Goal: Task Accomplishment & Management: Complete application form

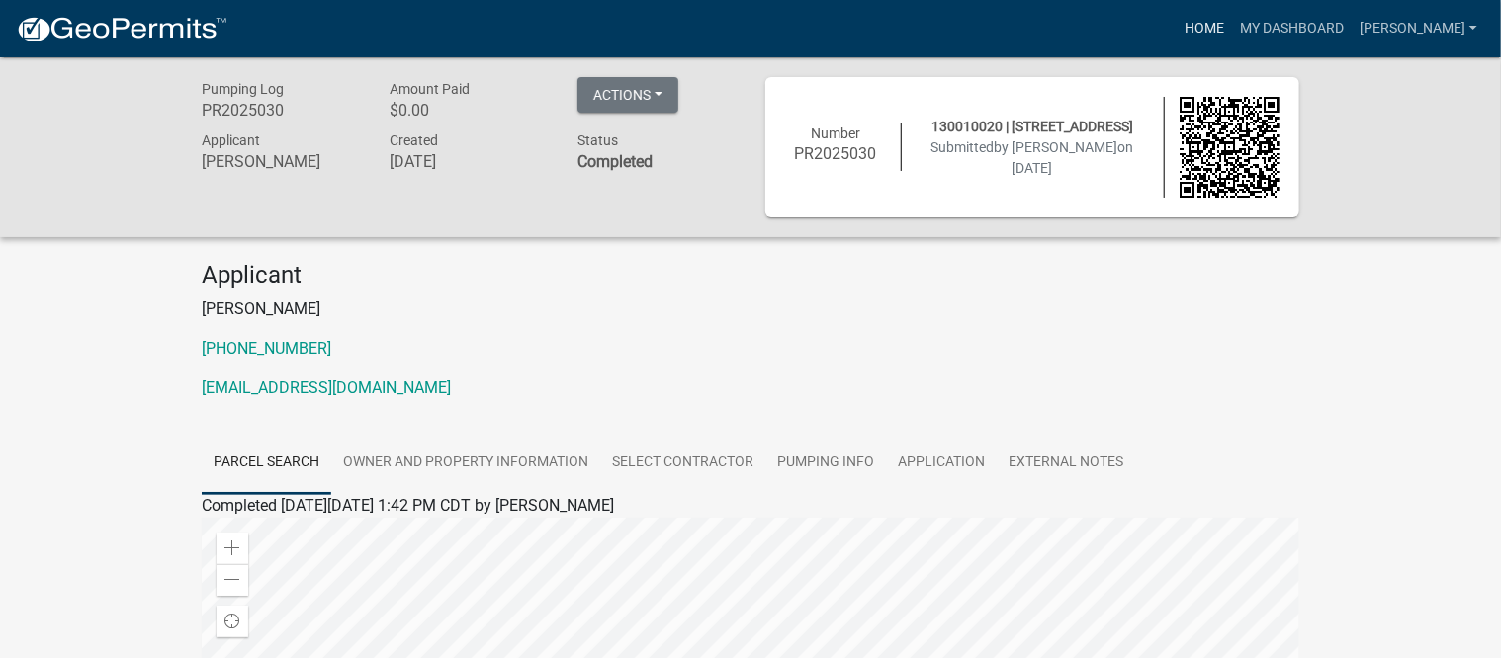
click at [1221, 23] on link "Home" at bounding box center [1203, 29] width 55 height 38
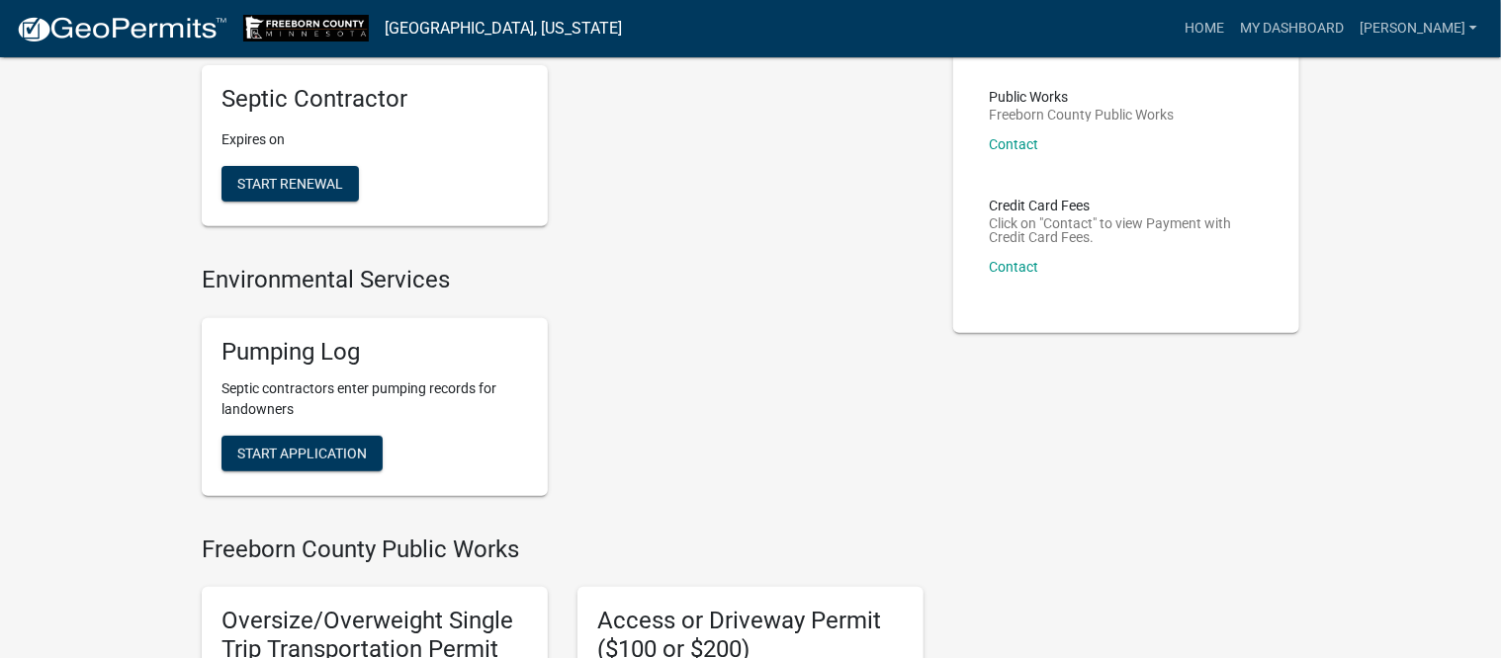
scroll to position [247, 0]
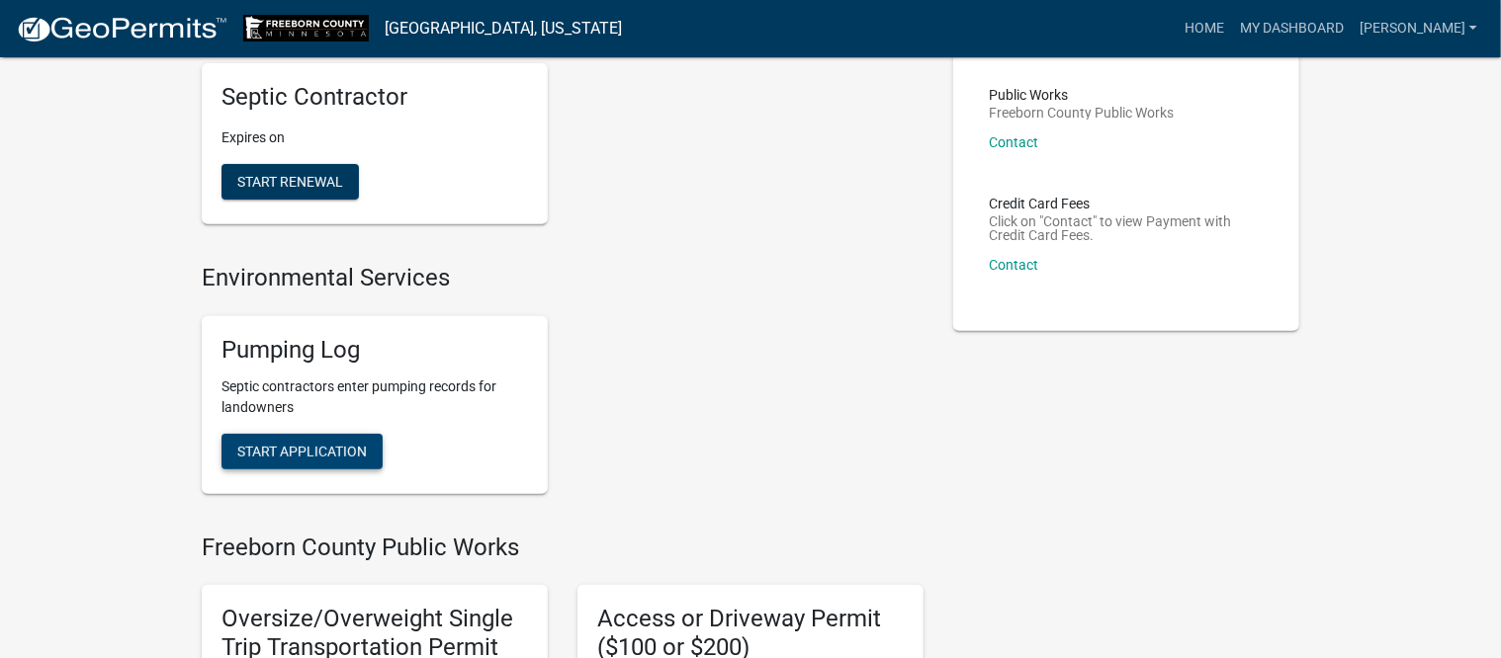
click at [335, 447] on span "Start Application" at bounding box center [302, 451] width 130 height 16
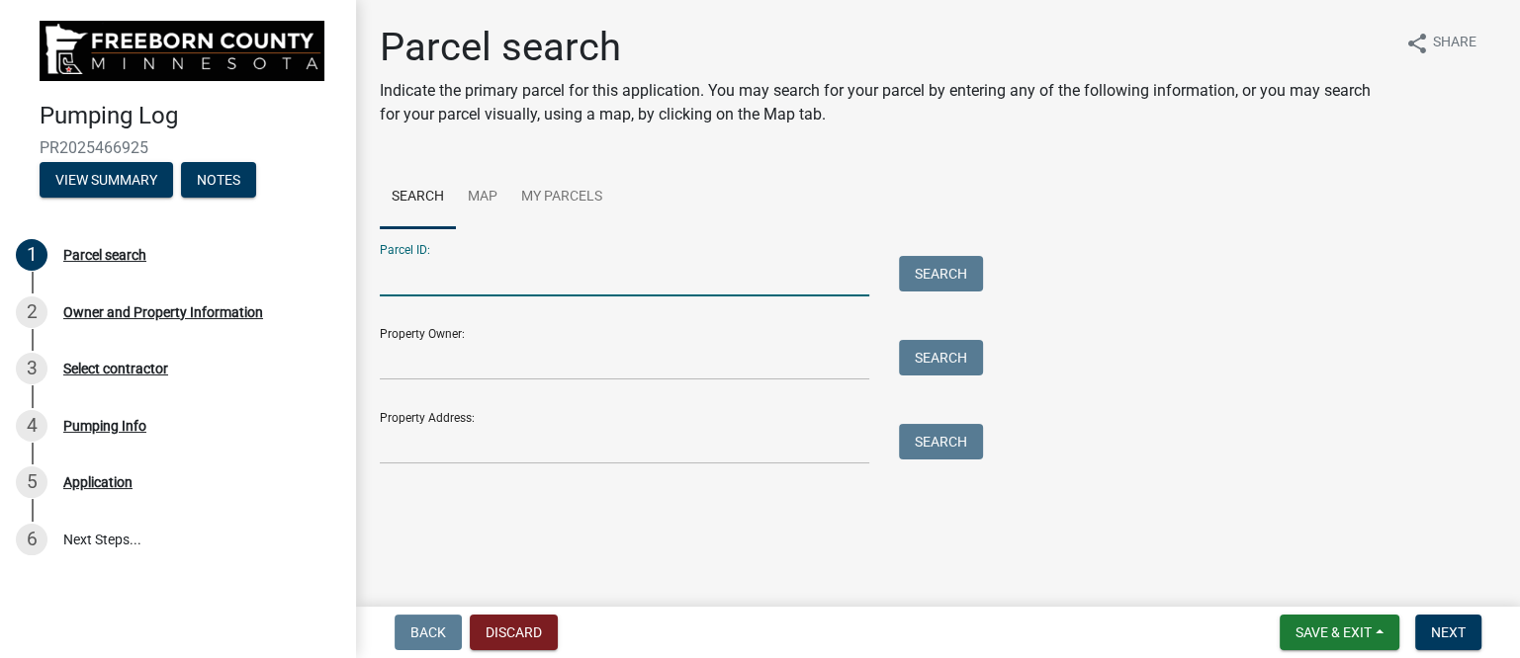
click at [542, 284] on input "Parcel ID:" at bounding box center [624, 276] width 489 height 41
type input "120300011"
click at [962, 273] on button "Search" at bounding box center [941, 274] width 84 height 36
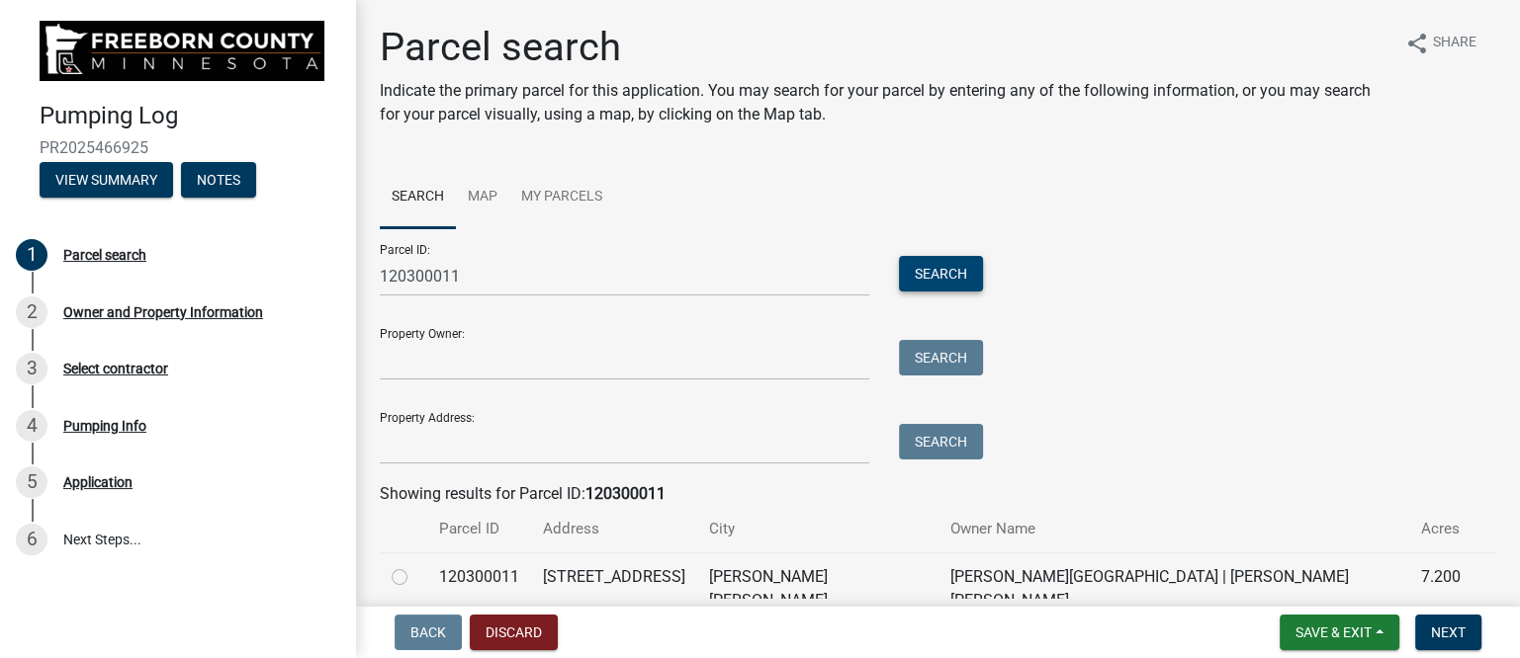
scroll to position [79, 0]
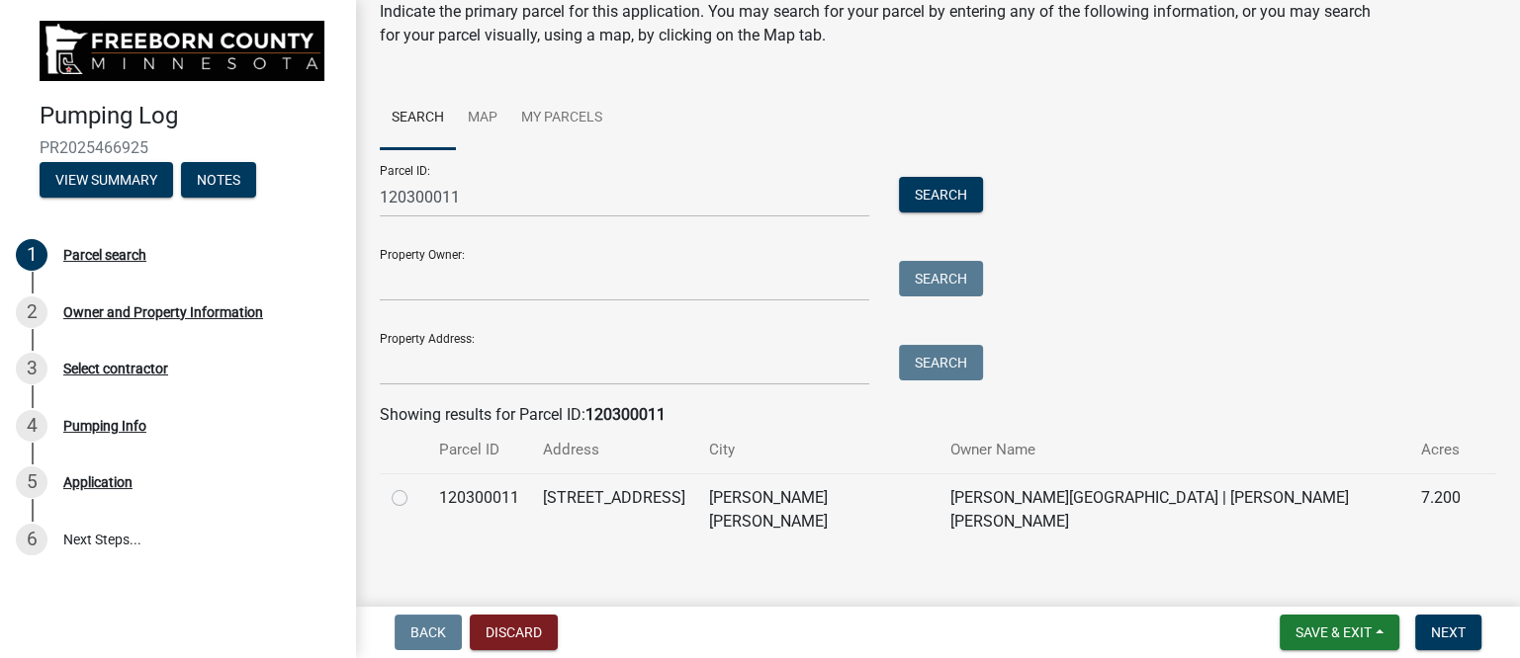
click at [415, 486] on label at bounding box center [415, 486] width 0 height 0
click at [415, 499] on input "radio" at bounding box center [421, 492] width 13 height 13
radio input "true"
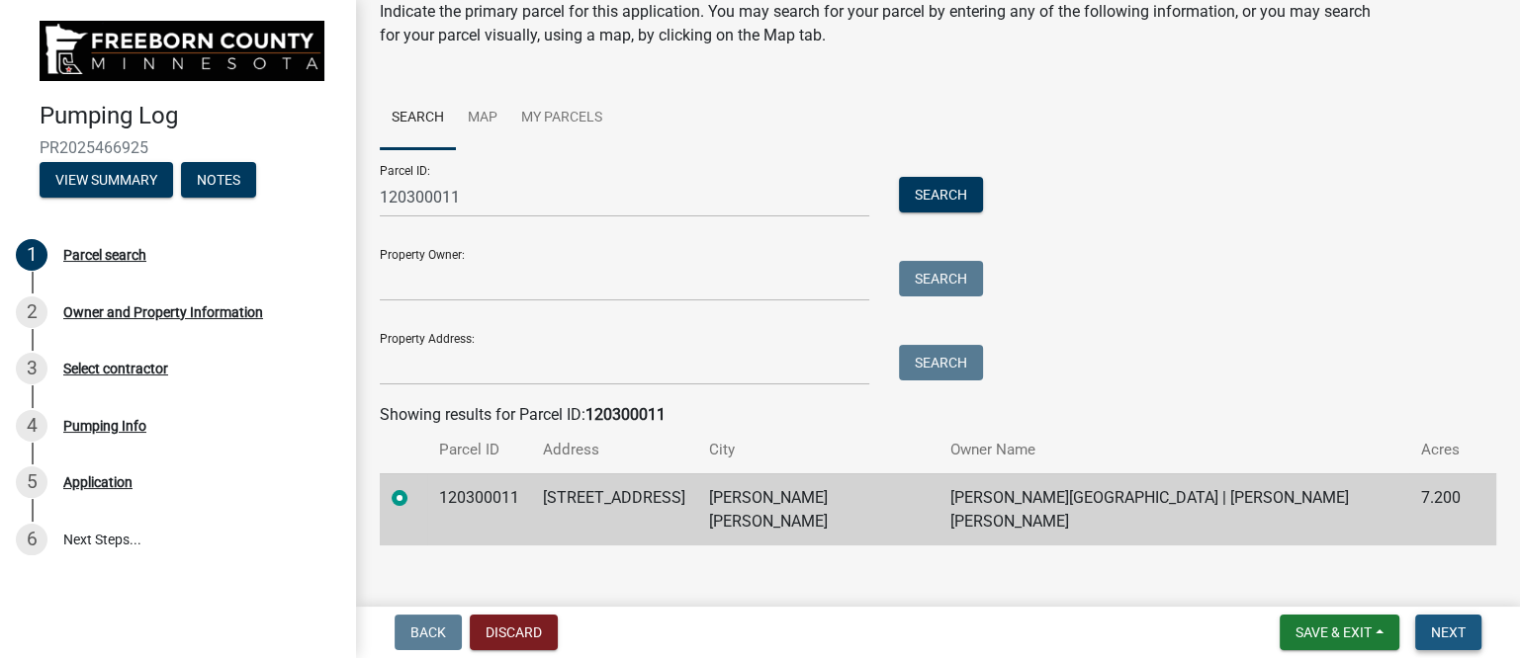
click at [1446, 635] on span "Next" at bounding box center [1448, 633] width 35 height 16
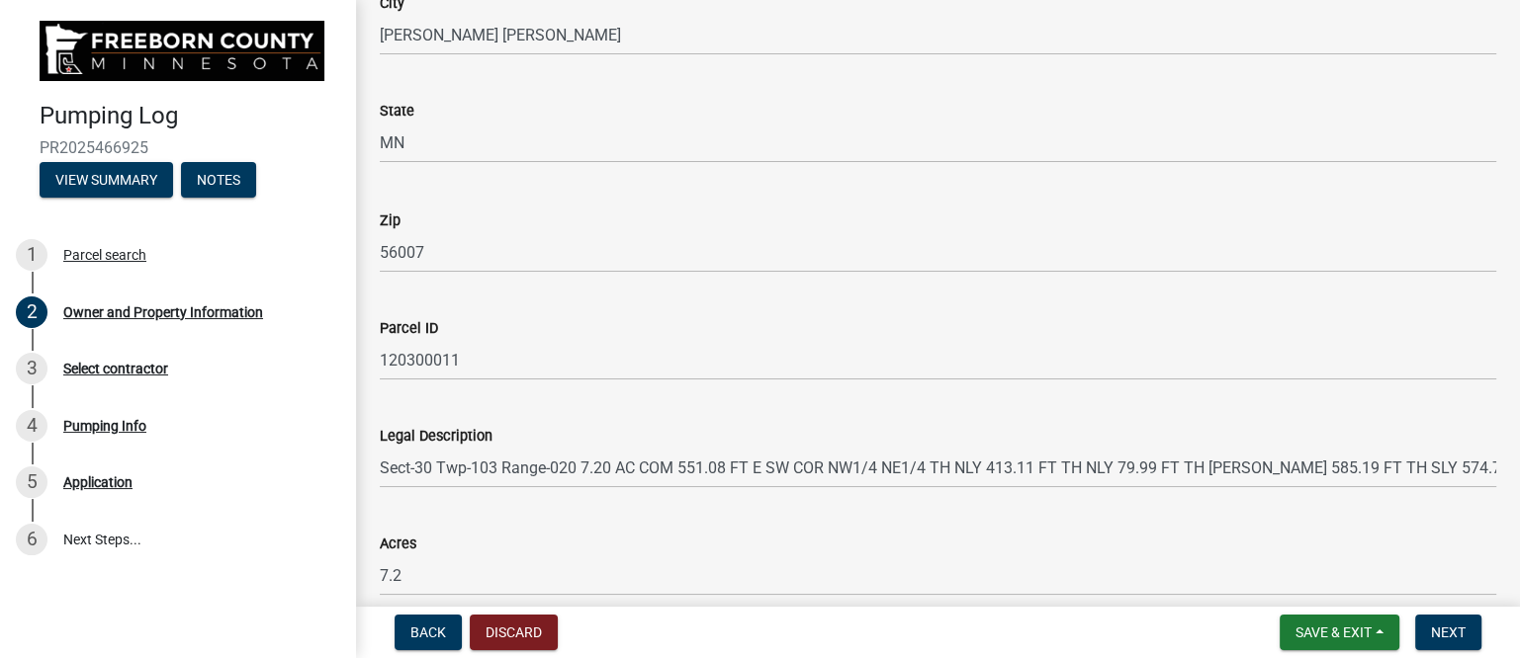
scroll to position [1188, 0]
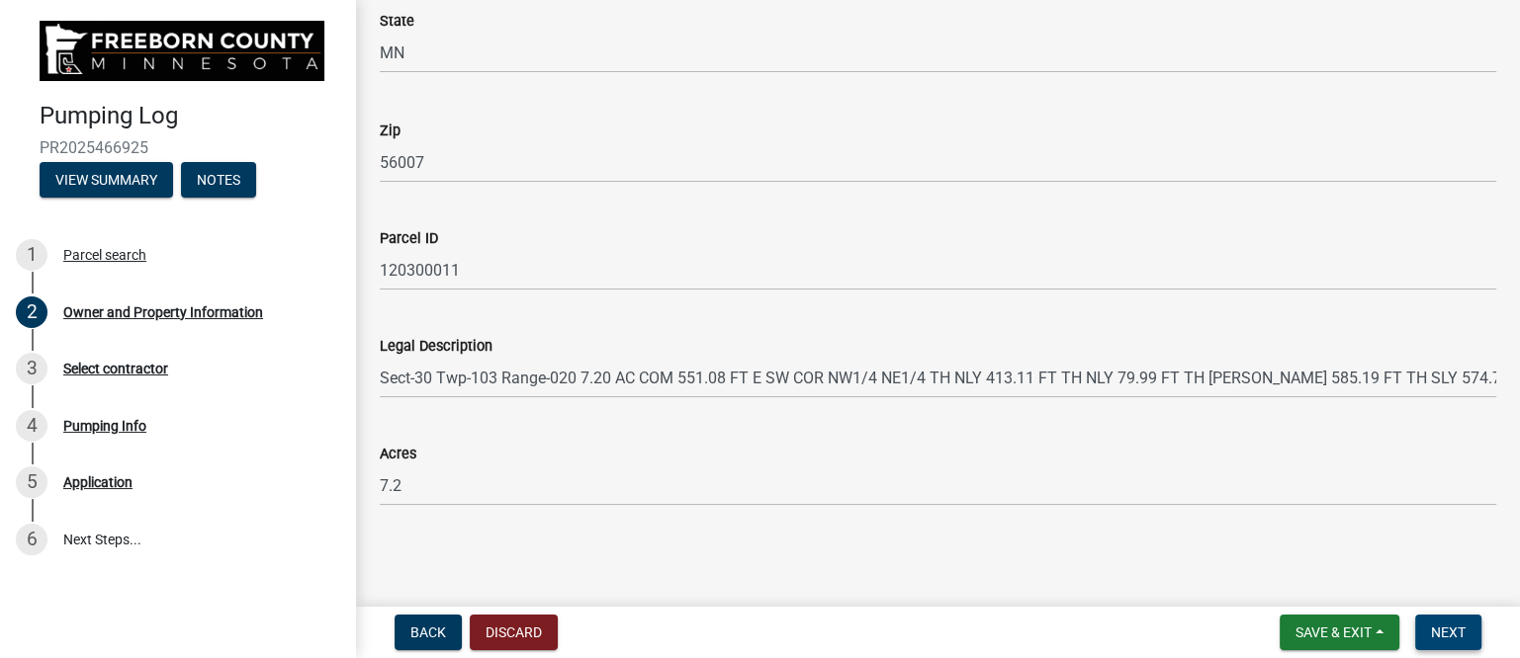
click at [1456, 632] on span "Next" at bounding box center [1448, 633] width 35 height 16
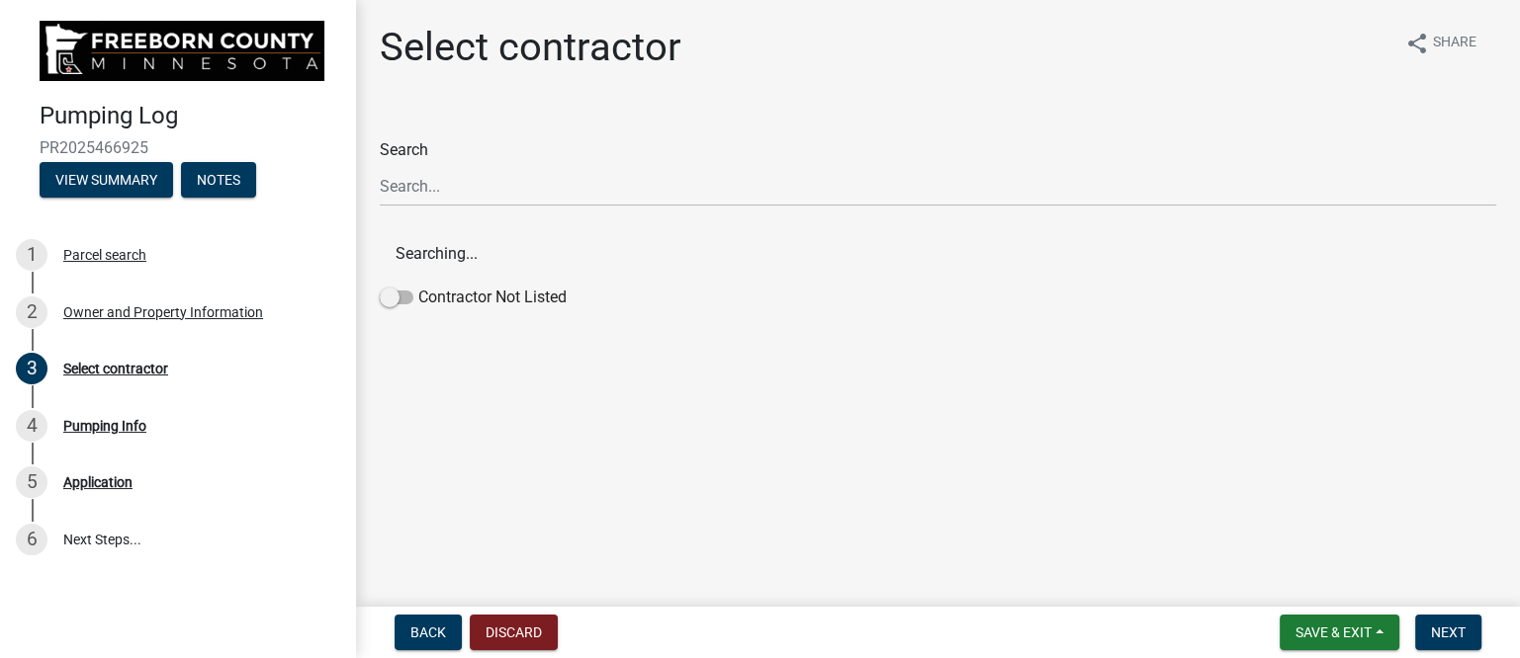
click at [576, 230] on span "Searching..." at bounding box center [938, 253] width 1116 height 47
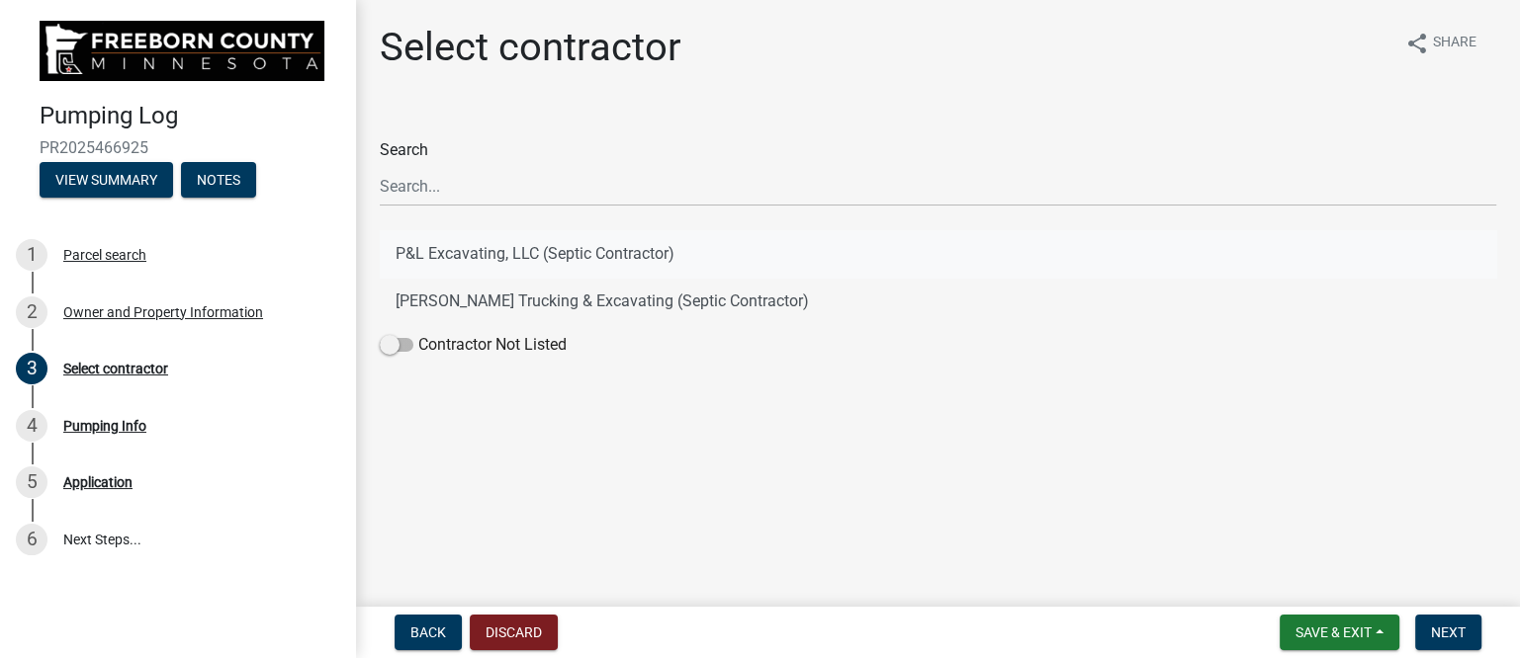
click at [596, 259] on button "P&L Excavating, LLC (Septic Contractor)" at bounding box center [938, 253] width 1116 height 47
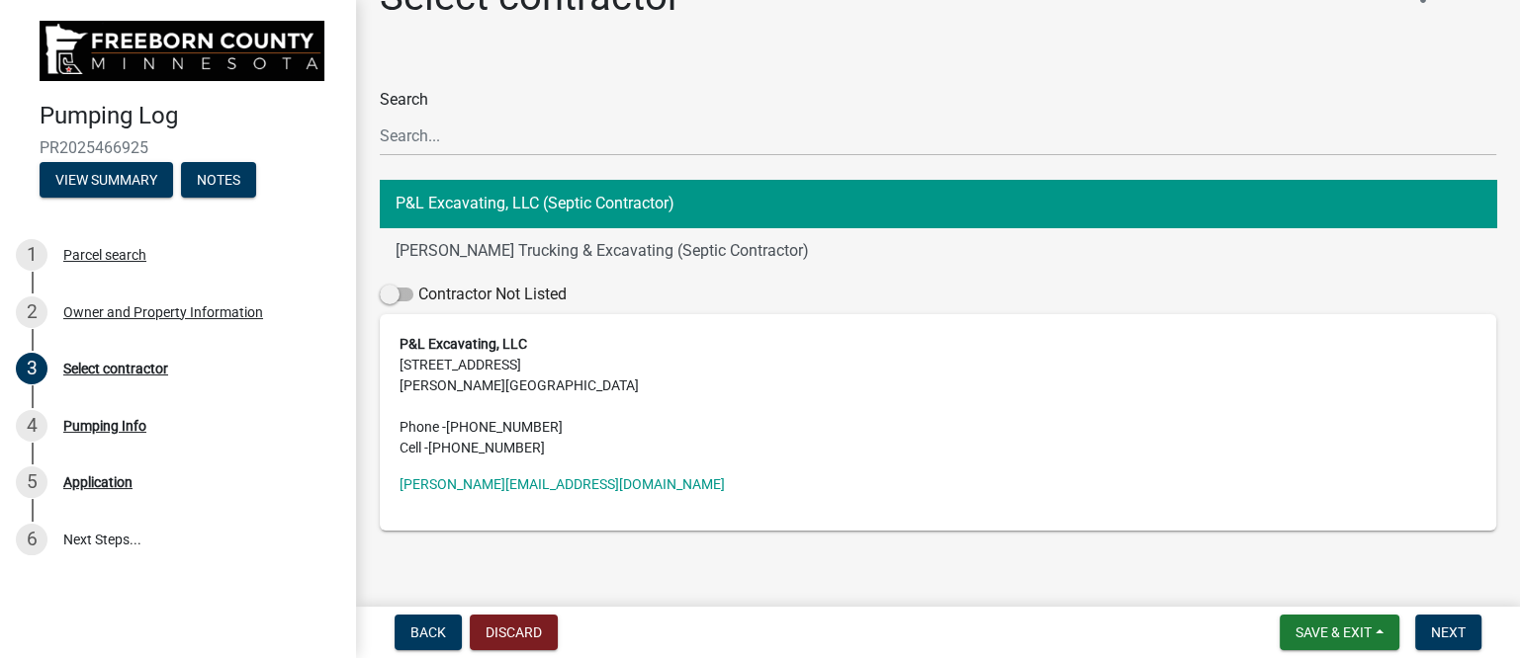
scroll to position [75, 0]
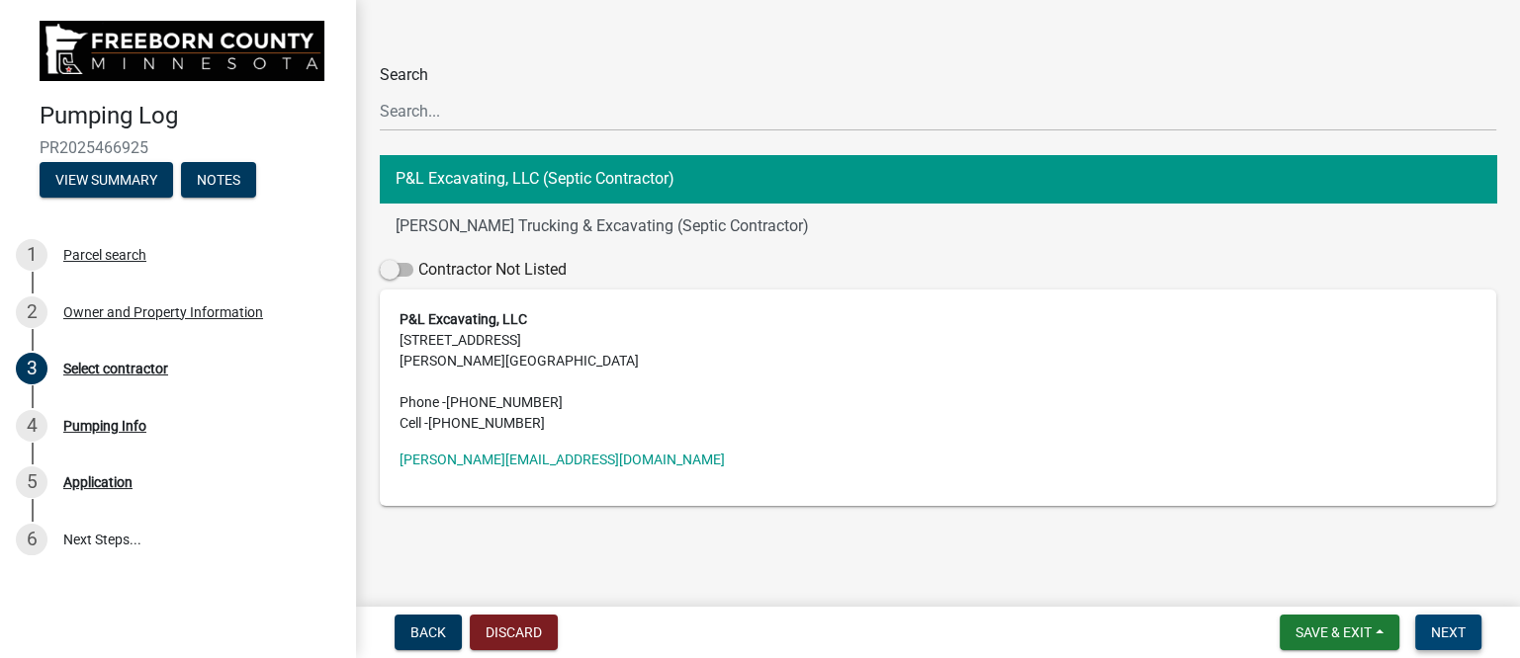
click at [1455, 629] on span "Next" at bounding box center [1448, 633] width 35 height 16
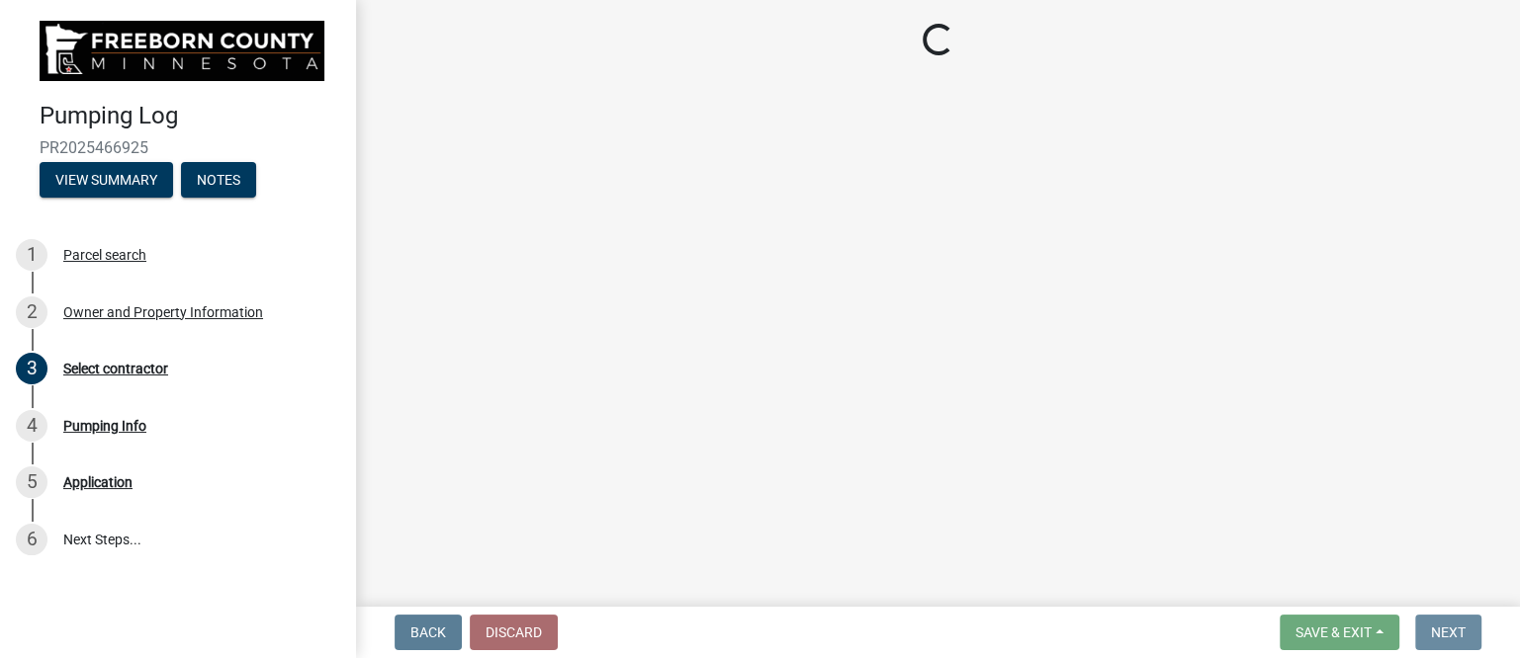
scroll to position [0, 0]
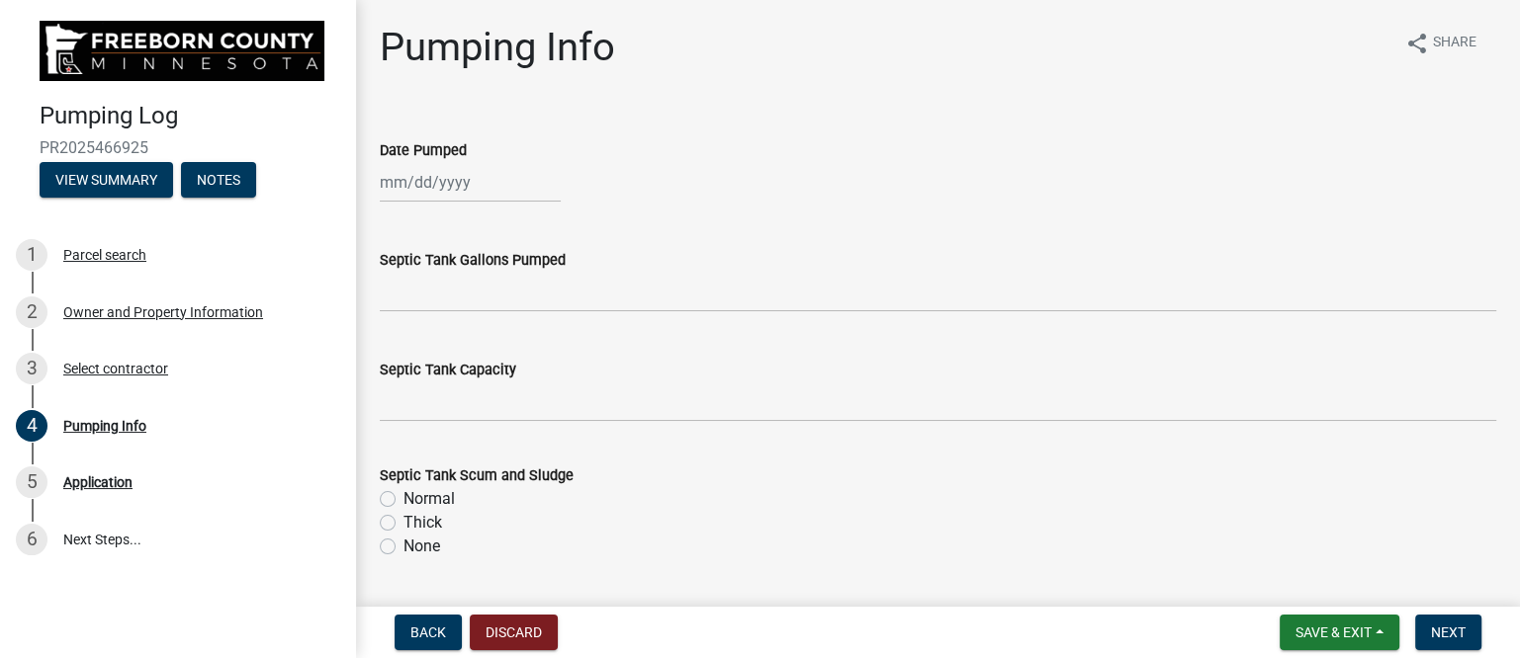
select select "8"
select select "2025"
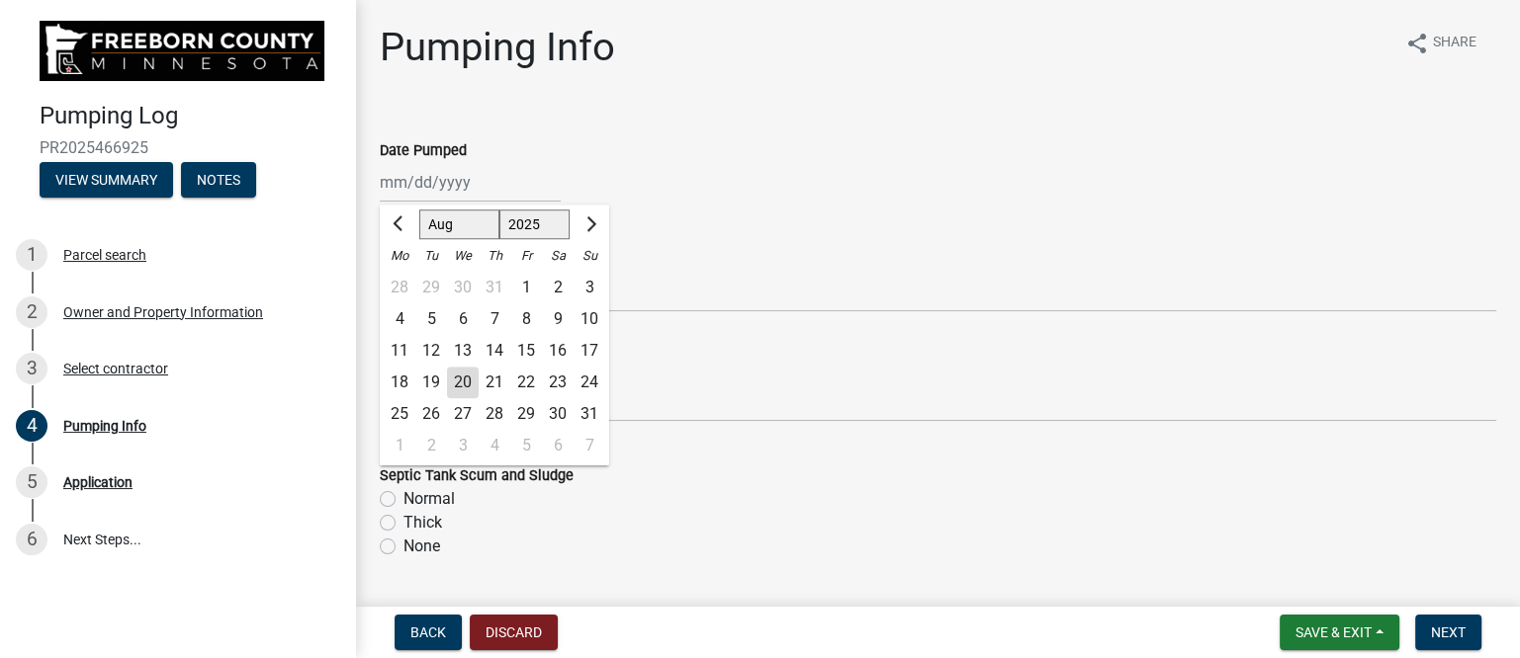
click at [451, 183] on div "[PERSON_NAME] Feb Mar Apr [PERSON_NAME][DATE] Oct Nov [DATE] 1526 1527 1528 152…" at bounding box center [470, 182] width 181 height 41
click at [431, 382] on div "19" at bounding box center [431, 383] width 32 height 32
type input "[DATE]"
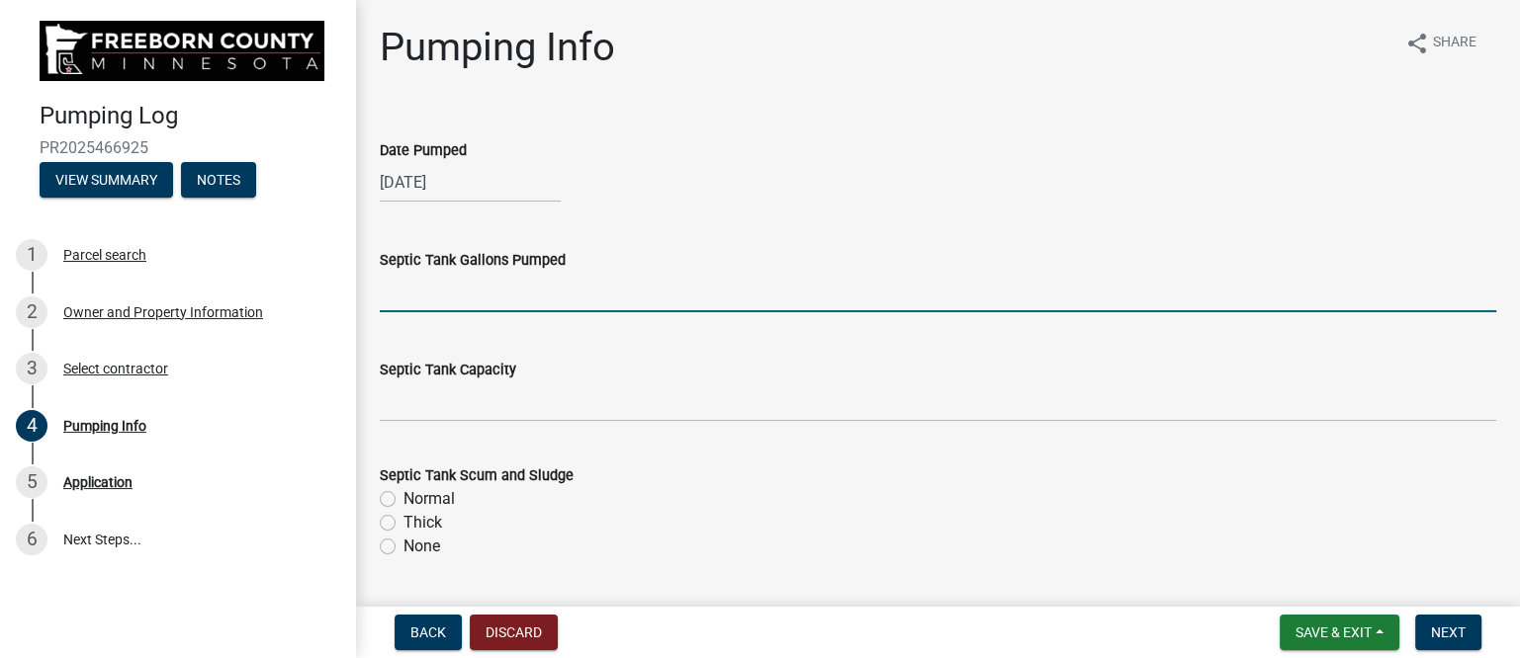
click at [459, 292] on input "text" at bounding box center [938, 292] width 1116 height 41
type input "1500"
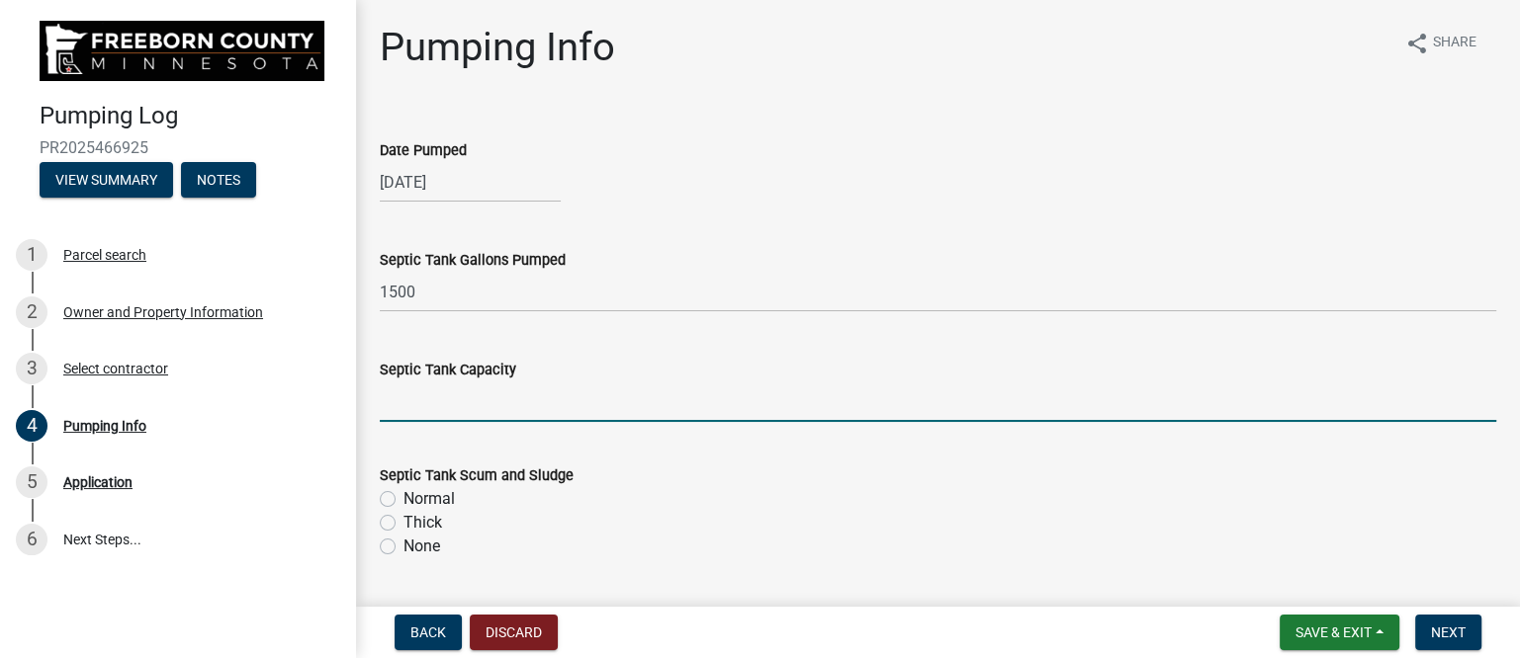
click at [454, 394] on input "text" at bounding box center [938, 402] width 1116 height 41
click at [420, 403] on input "text" at bounding box center [938, 402] width 1116 height 41
click at [474, 399] on input "text" at bounding box center [938, 402] width 1116 height 41
type input "1250"
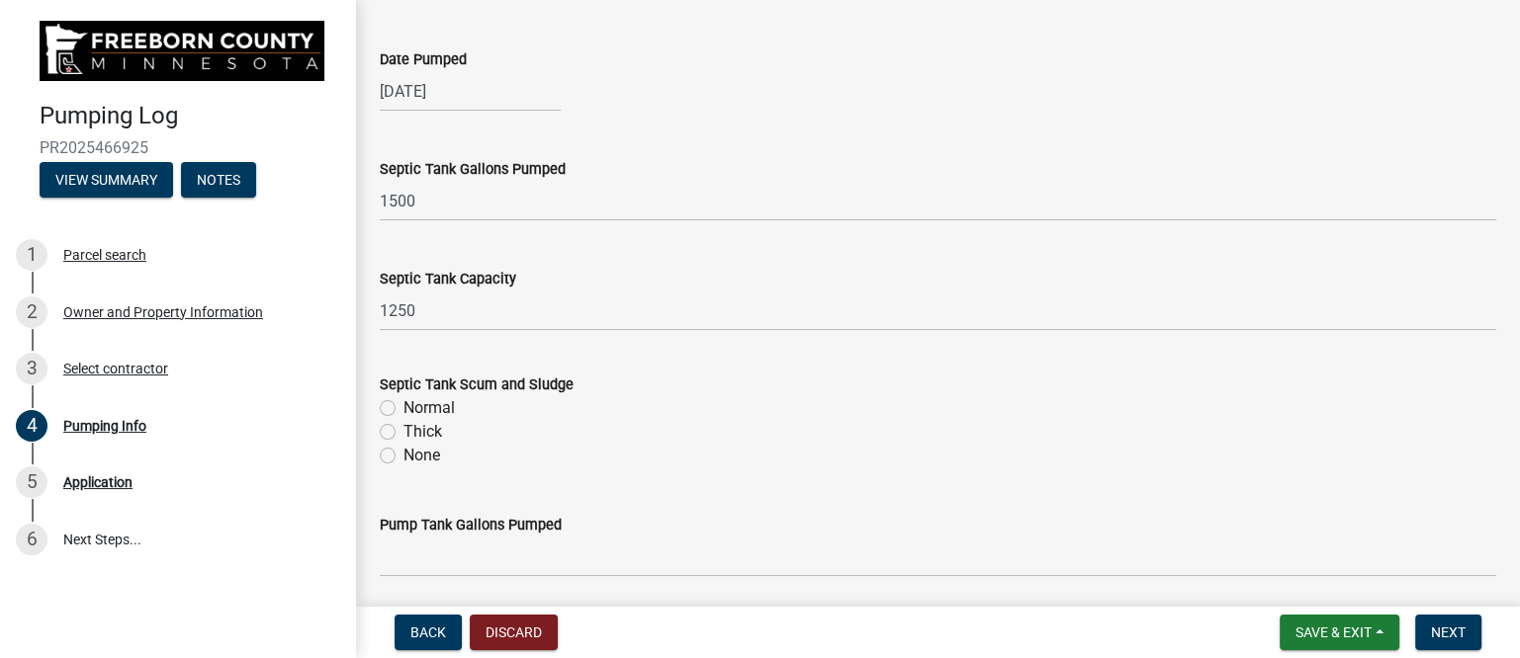
scroll to position [247, 0]
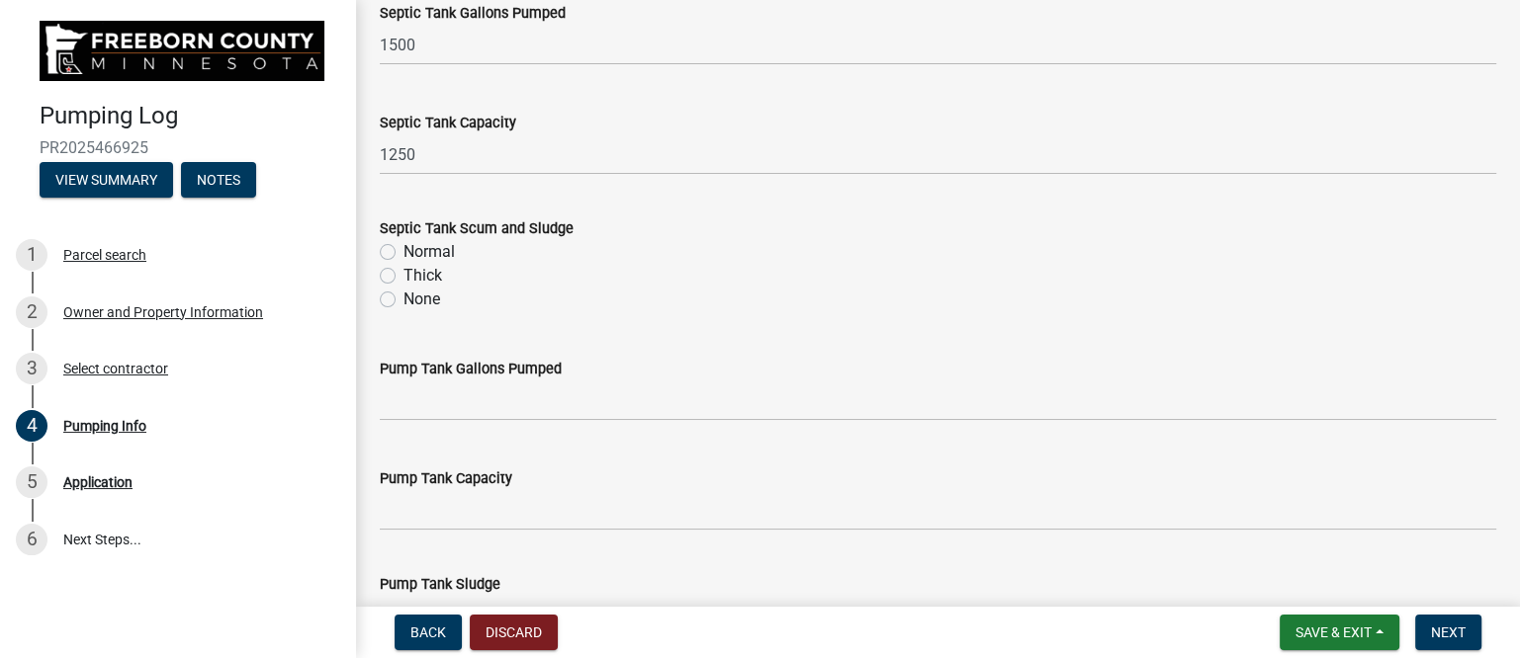
click at [422, 248] on label "Normal" at bounding box center [428, 252] width 51 height 24
click at [416, 248] on input "Normal" at bounding box center [409, 246] width 13 height 13
radio input "true"
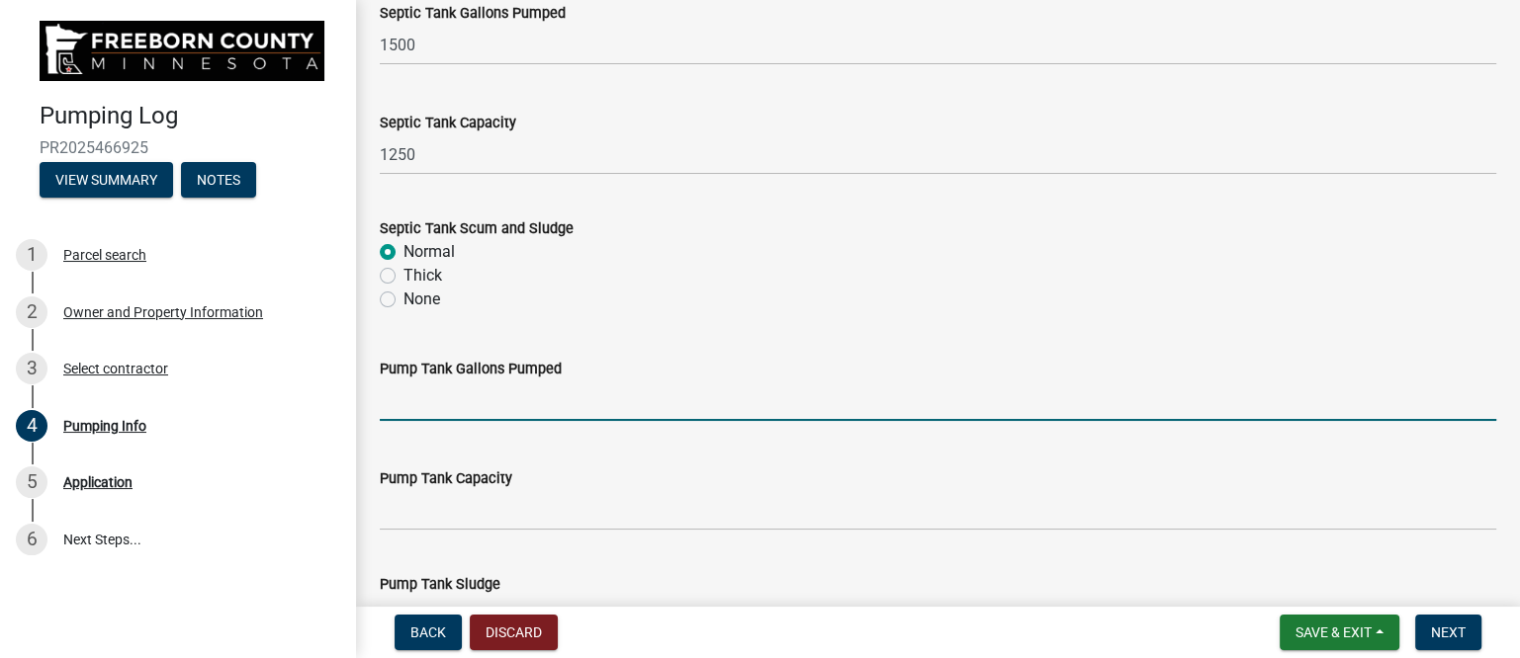
click at [435, 404] on input "text" at bounding box center [938, 401] width 1116 height 41
type input "250"
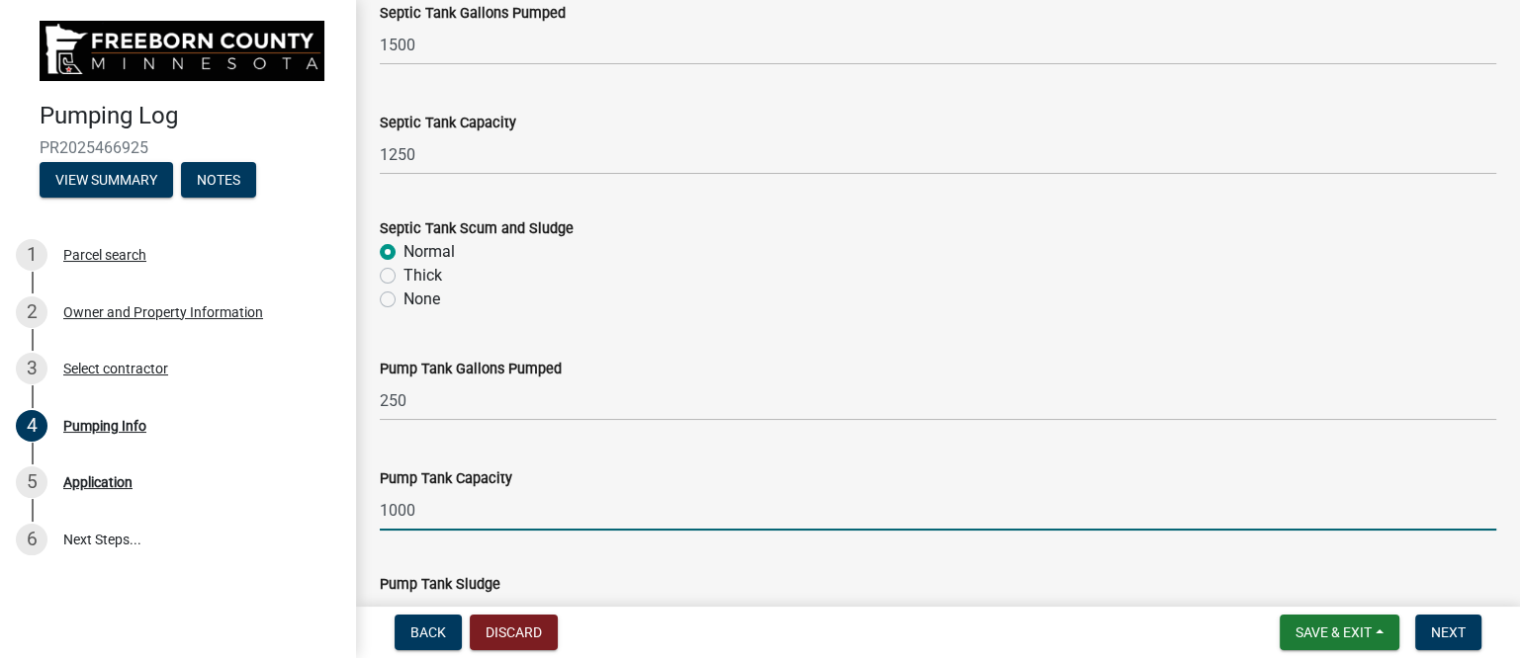
type input "1000"
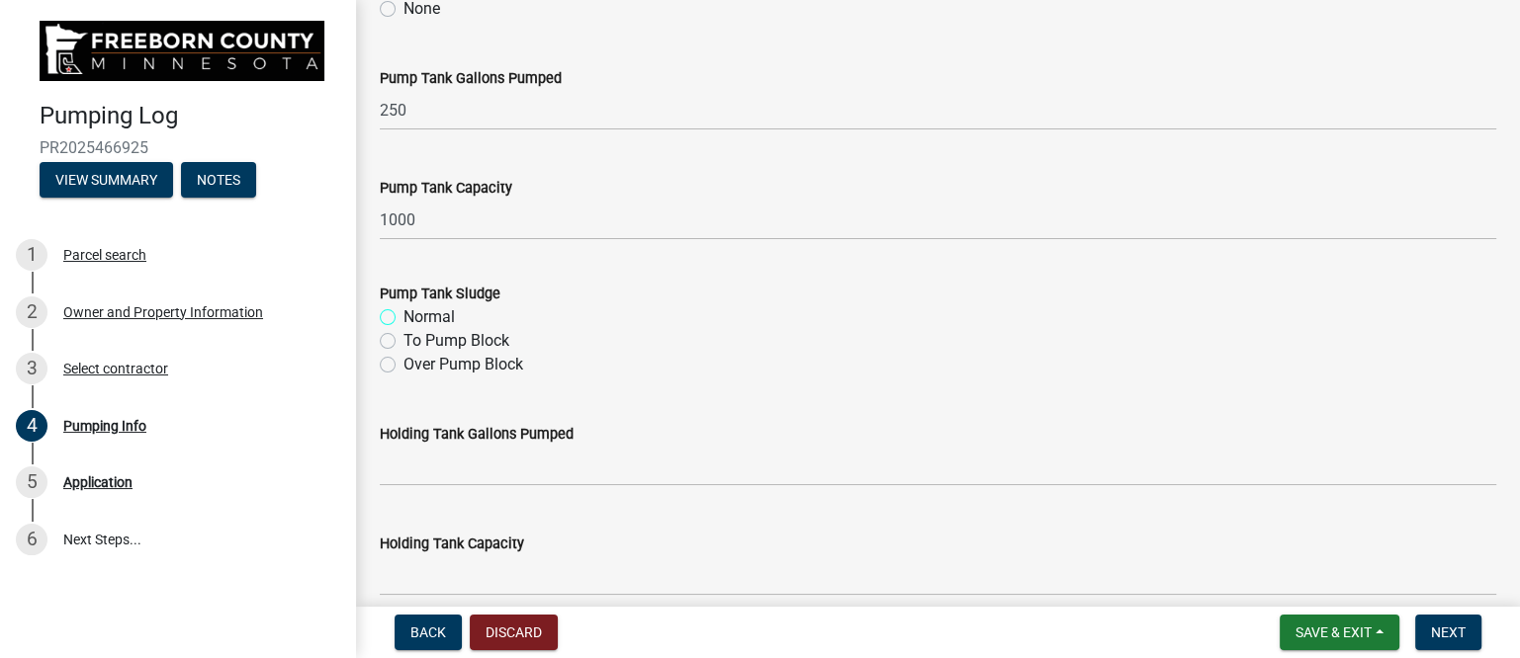
scroll to position [628, 0]
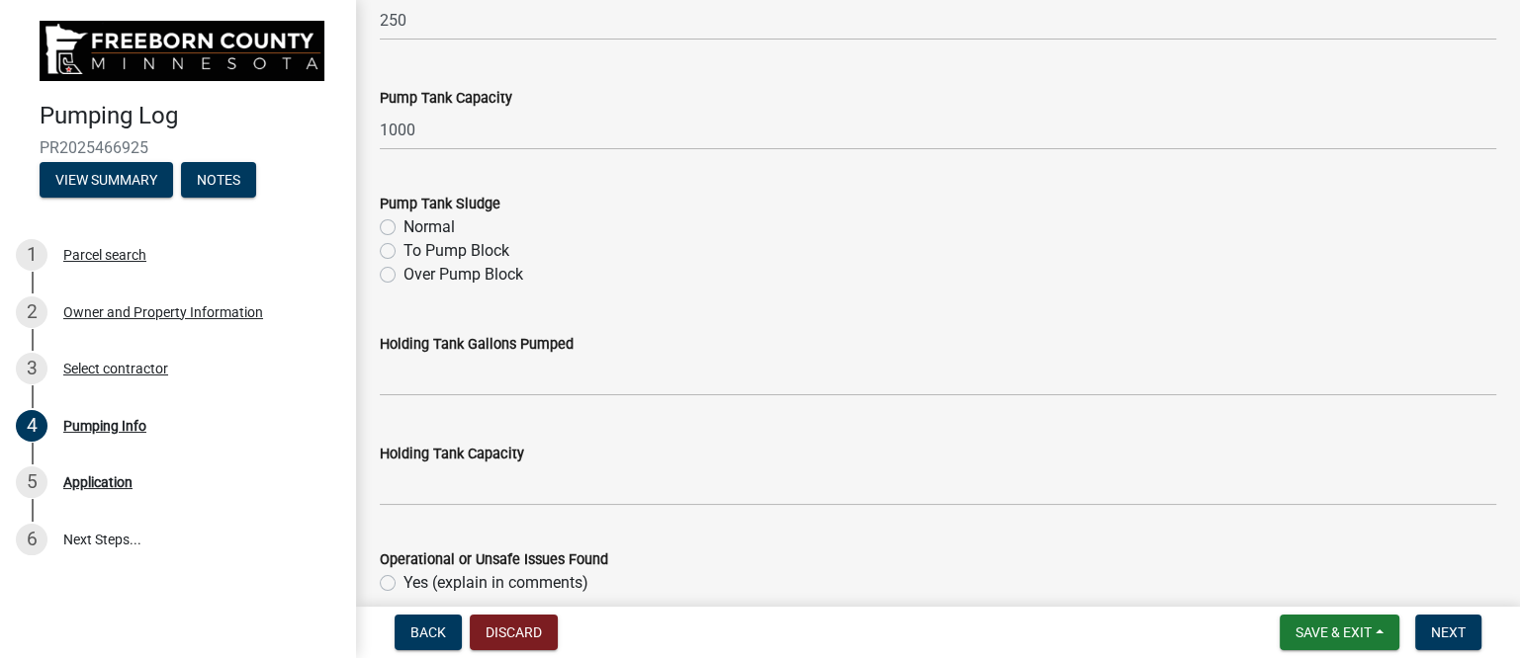
click at [440, 226] on label "Normal" at bounding box center [428, 228] width 51 height 24
click at [416, 226] on input "Normal" at bounding box center [409, 222] width 13 height 13
radio input "true"
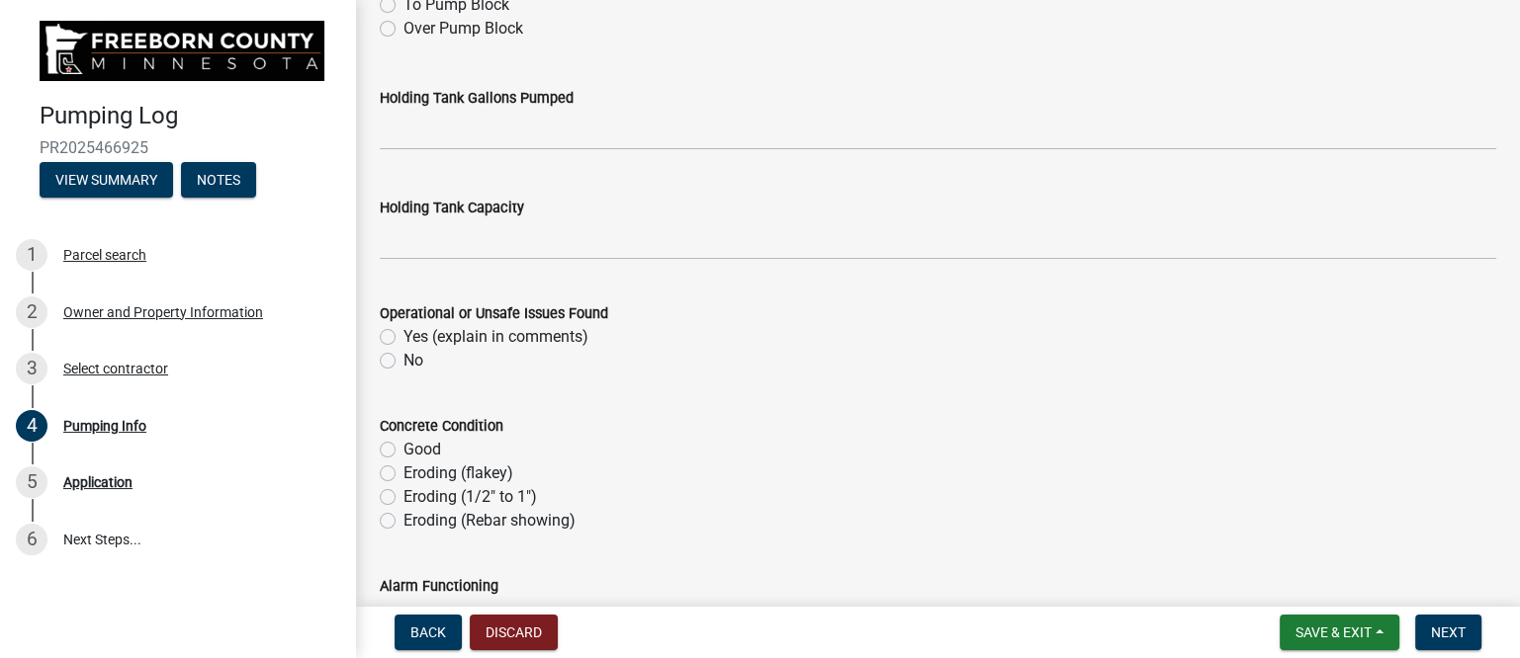
scroll to position [875, 0]
click at [403, 357] on label "No" at bounding box center [413, 360] width 20 height 24
click at [403, 357] on input "No" at bounding box center [409, 354] width 13 height 13
radio input "true"
click at [403, 335] on label "Yes (explain in comments)" at bounding box center [495, 336] width 185 height 24
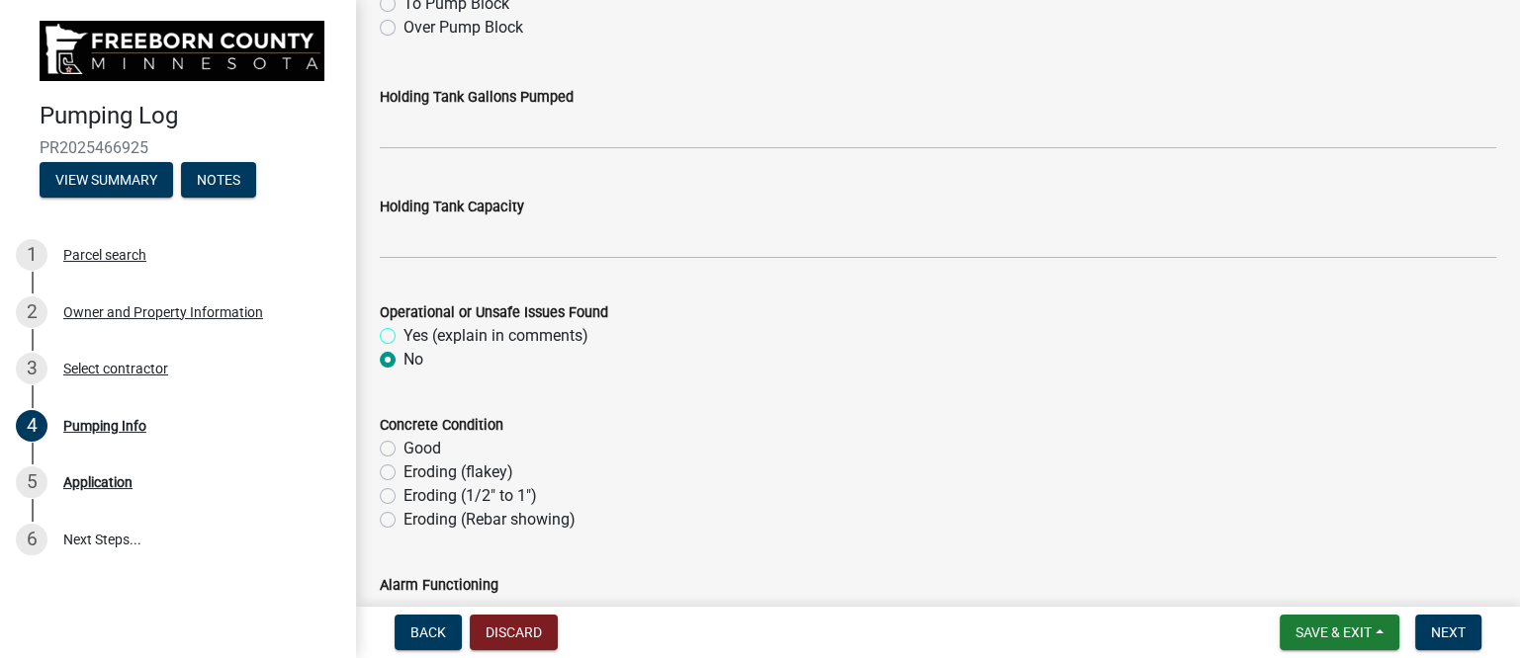
click at [403, 335] on input "Yes (explain in comments)" at bounding box center [409, 330] width 13 height 13
radio input "true"
click at [660, 422] on div "Concrete Condition" at bounding box center [938, 425] width 1116 height 24
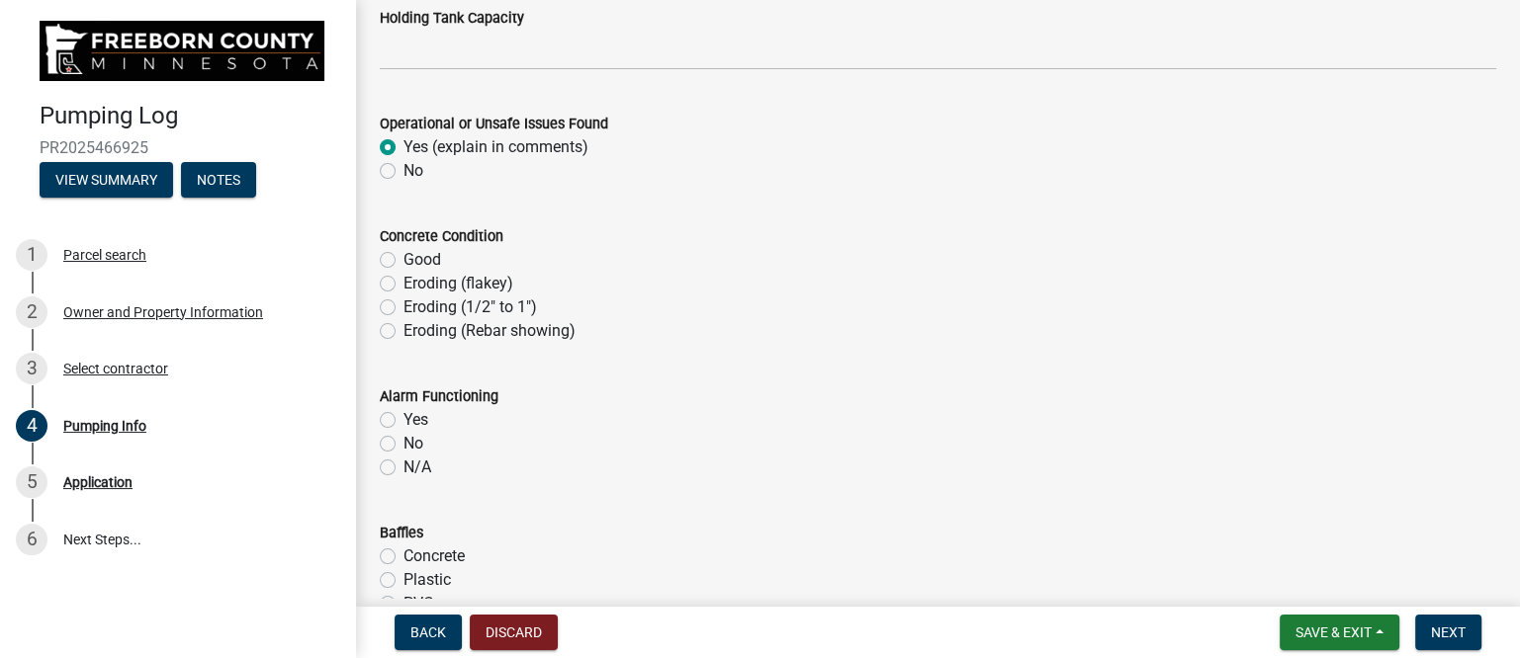
scroll to position [1122, 0]
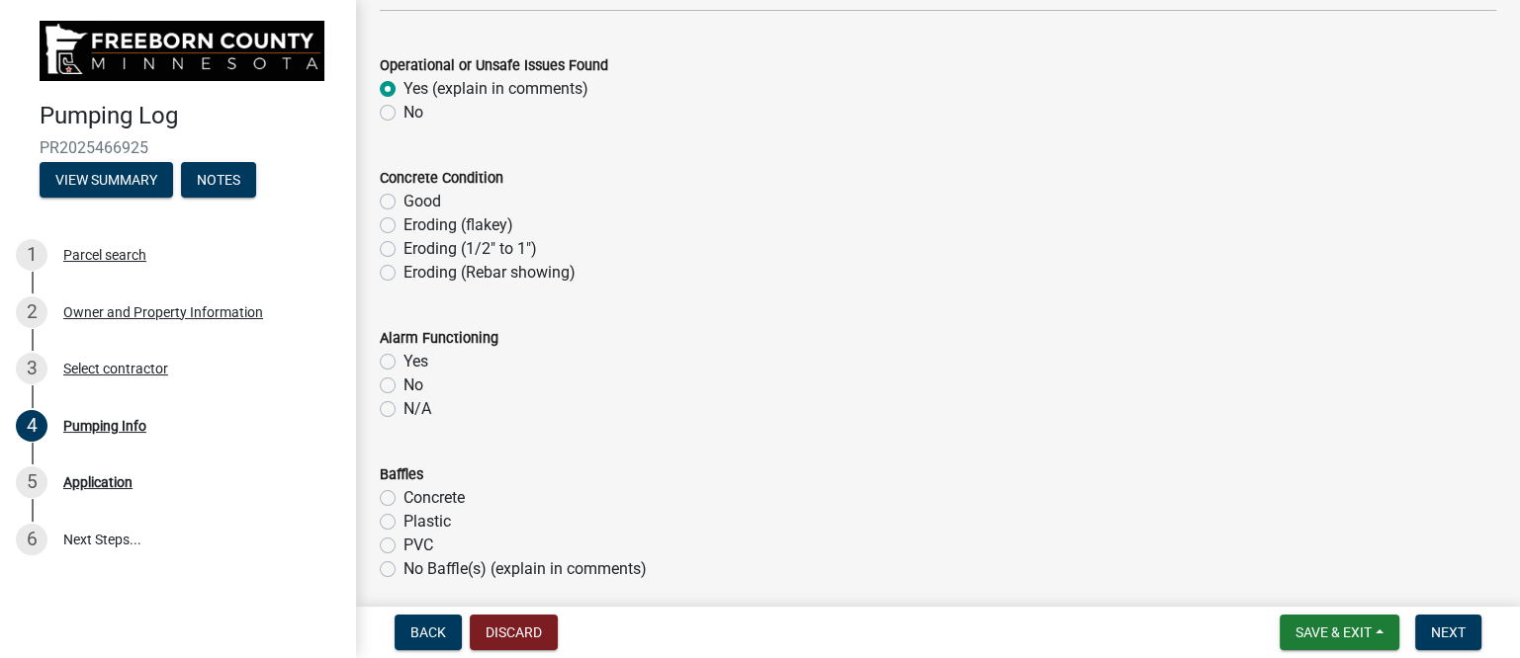
click at [420, 197] on label "Good" at bounding box center [422, 202] width 38 height 24
click at [416, 197] on input "Good" at bounding box center [409, 196] width 13 height 13
radio input "true"
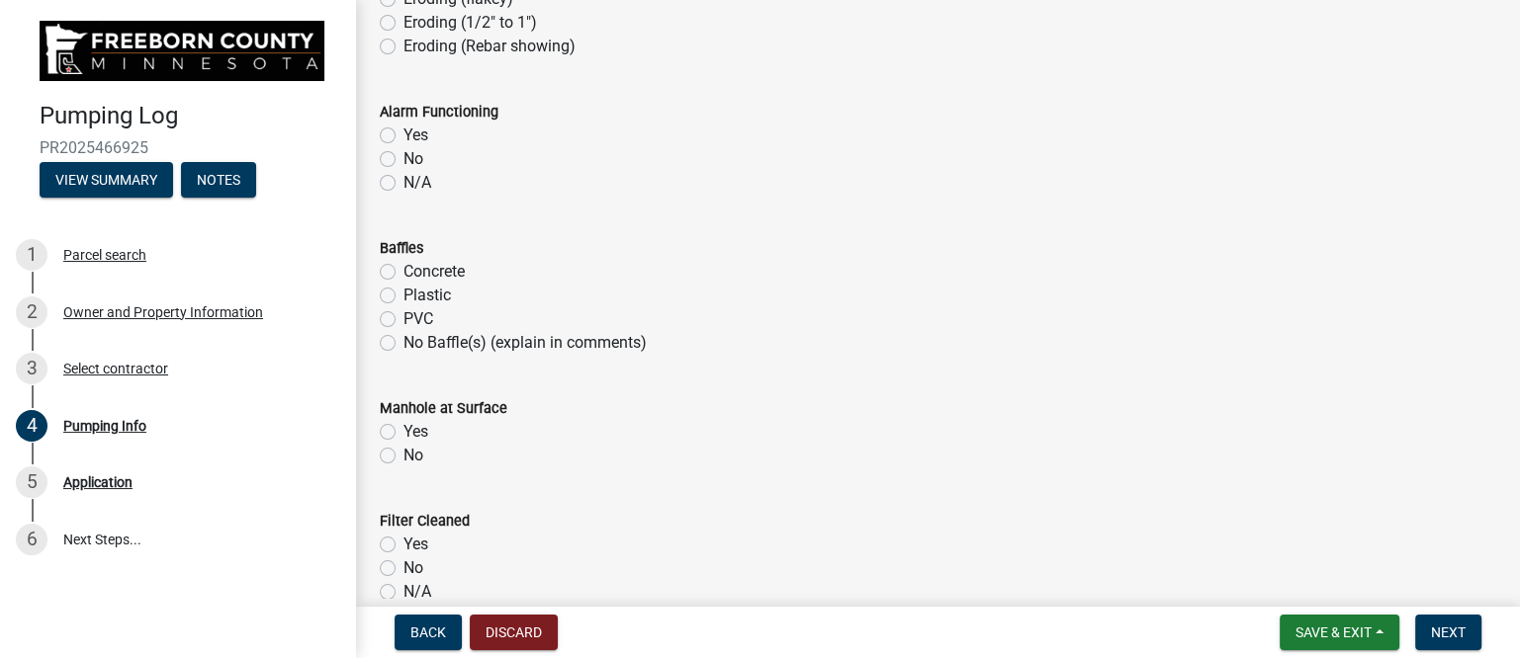
scroll to position [1369, 0]
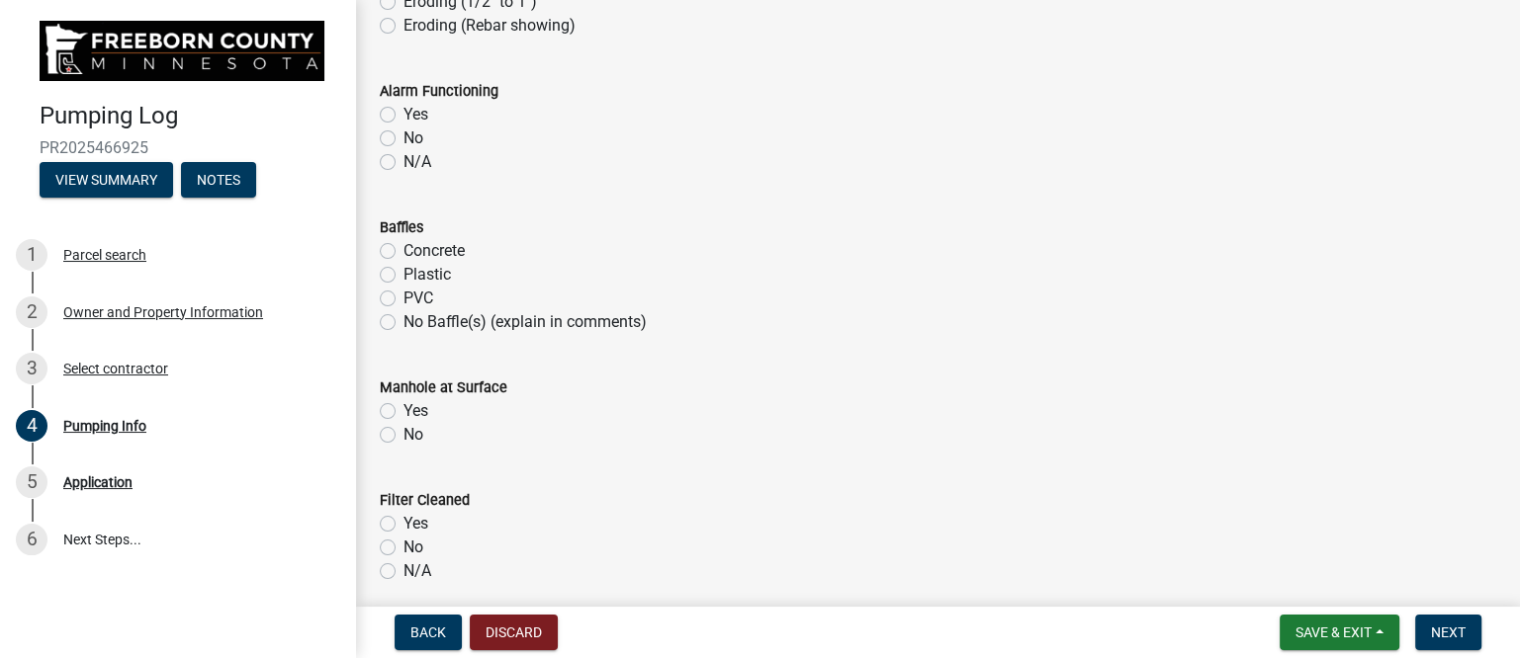
click at [397, 110] on div "Yes" at bounding box center [938, 115] width 1116 height 24
click at [403, 110] on label "Yes" at bounding box center [415, 115] width 25 height 24
click at [403, 110] on input "Yes" at bounding box center [409, 109] width 13 height 13
radio input "true"
click at [403, 275] on label "Plastic" at bounding box center [426, 275] width 47 height 24
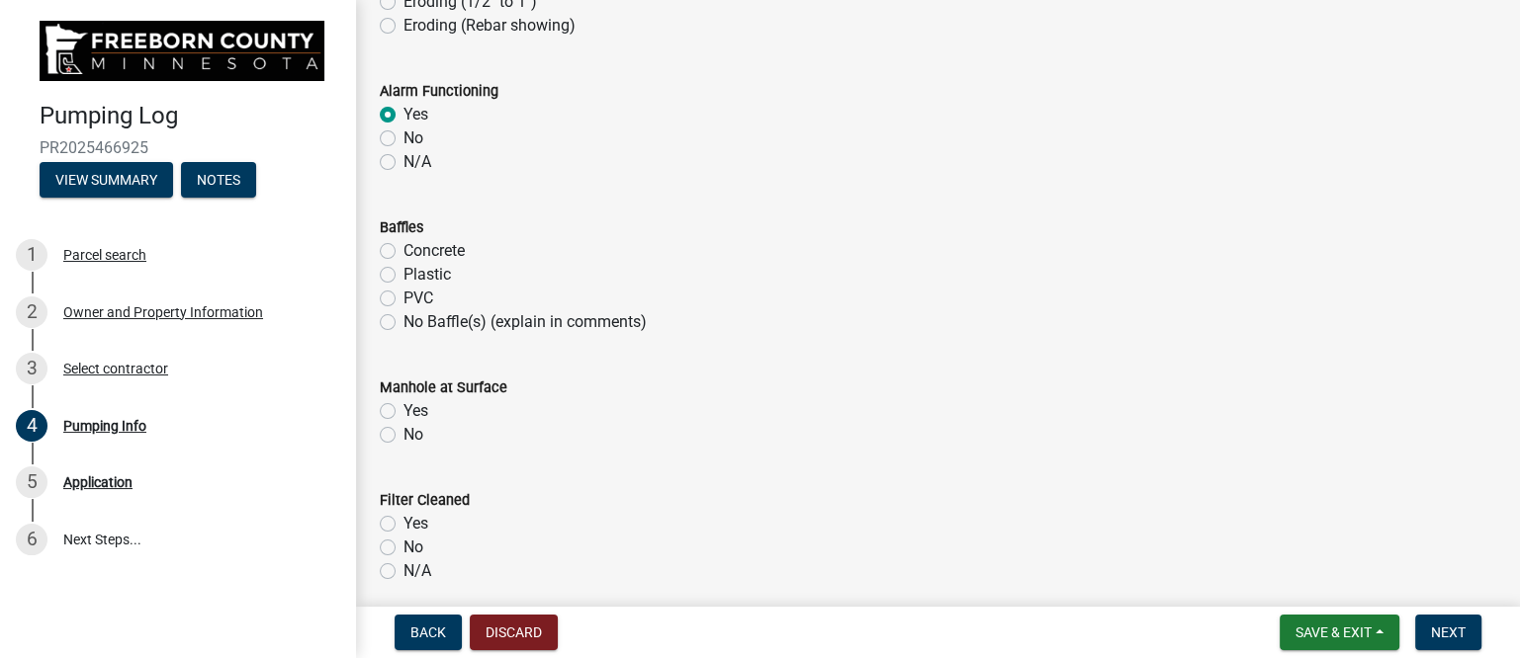
click at [403, 275] on input "Plastic" at bounding box center [409, 269] width 13 height 13
radio input "true"
click at [403, 410] on label "Yes" at bounding box center [415, 411] width 25 height 24
click at [403, 410] on input "Yes" at bounding box center [409, 405] width 13 height 13
radio input "true"
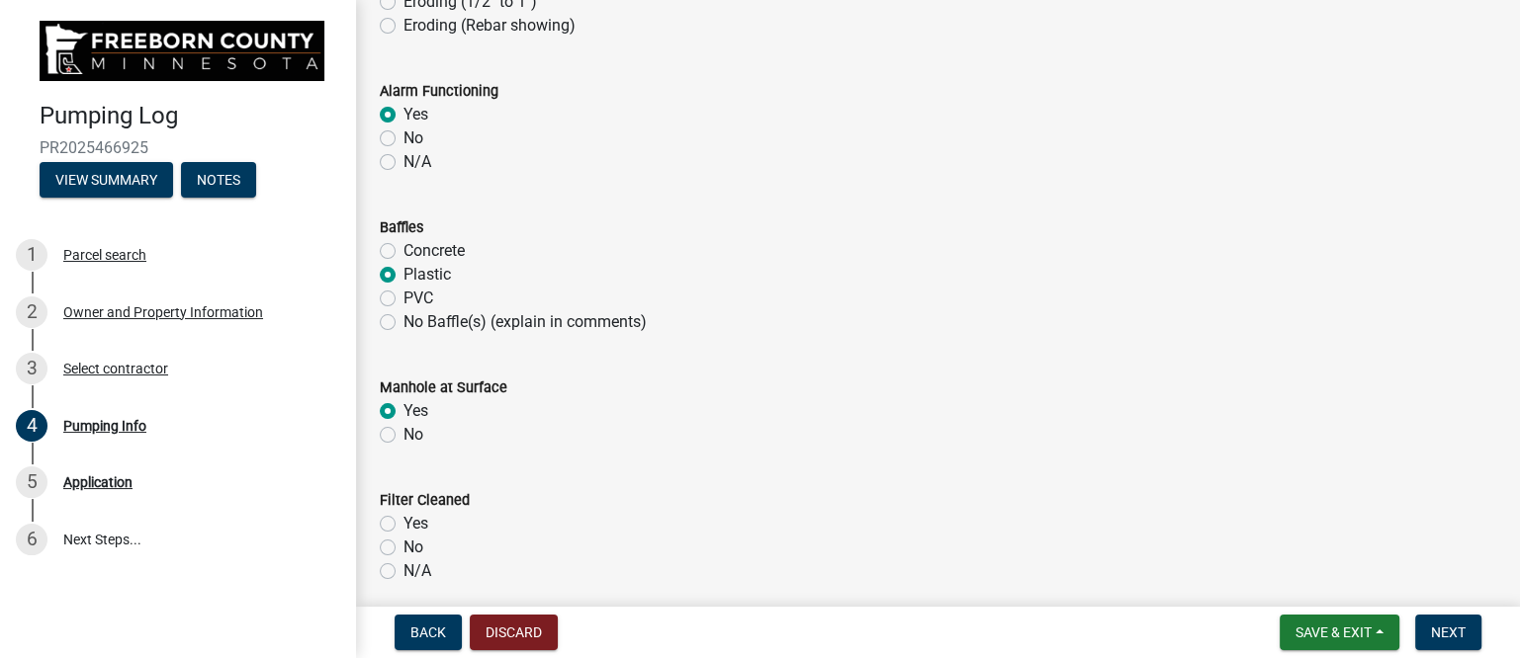
click at [403, 571] on label "N/A" at bounding box center [417, 572] width 28 height 24
click at [403, 571] on input "N/A" at bounding box center [409, 566] width 13 height 13
radio input "true"
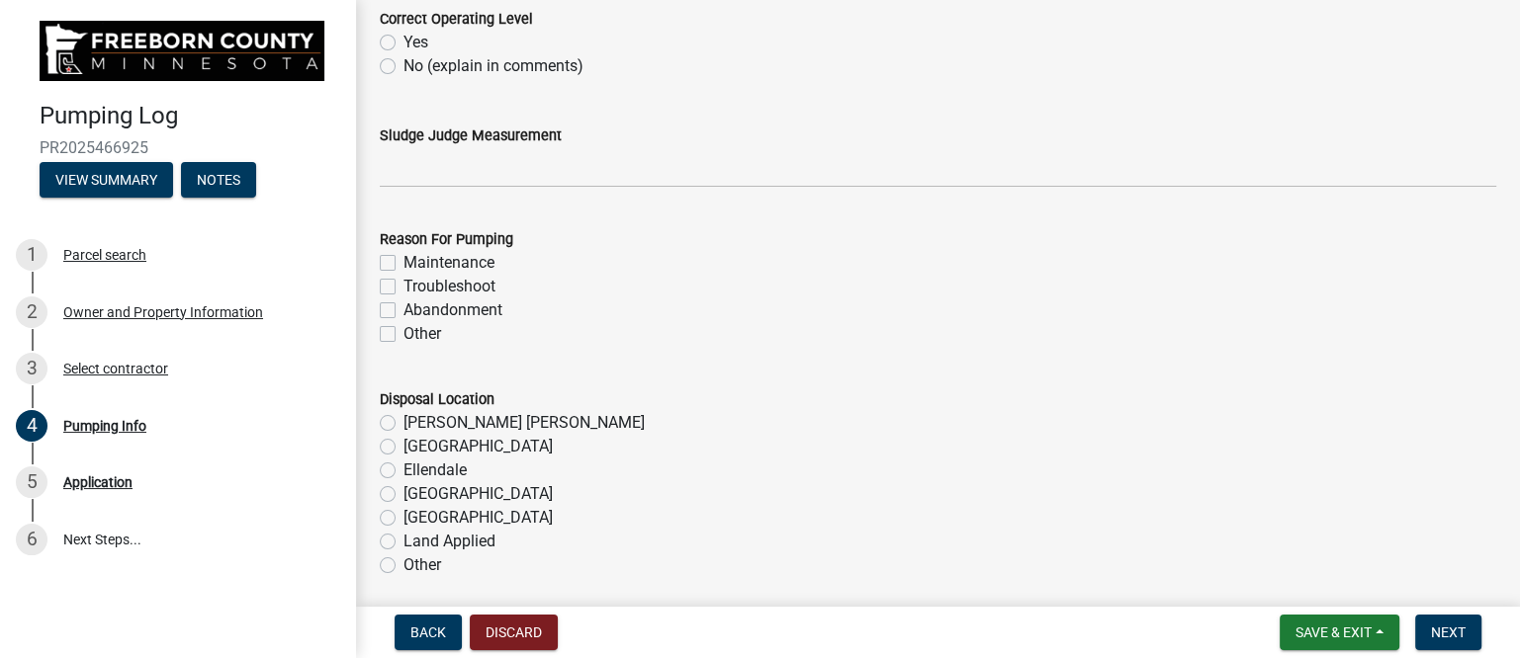
scroll to position [1864, 0]
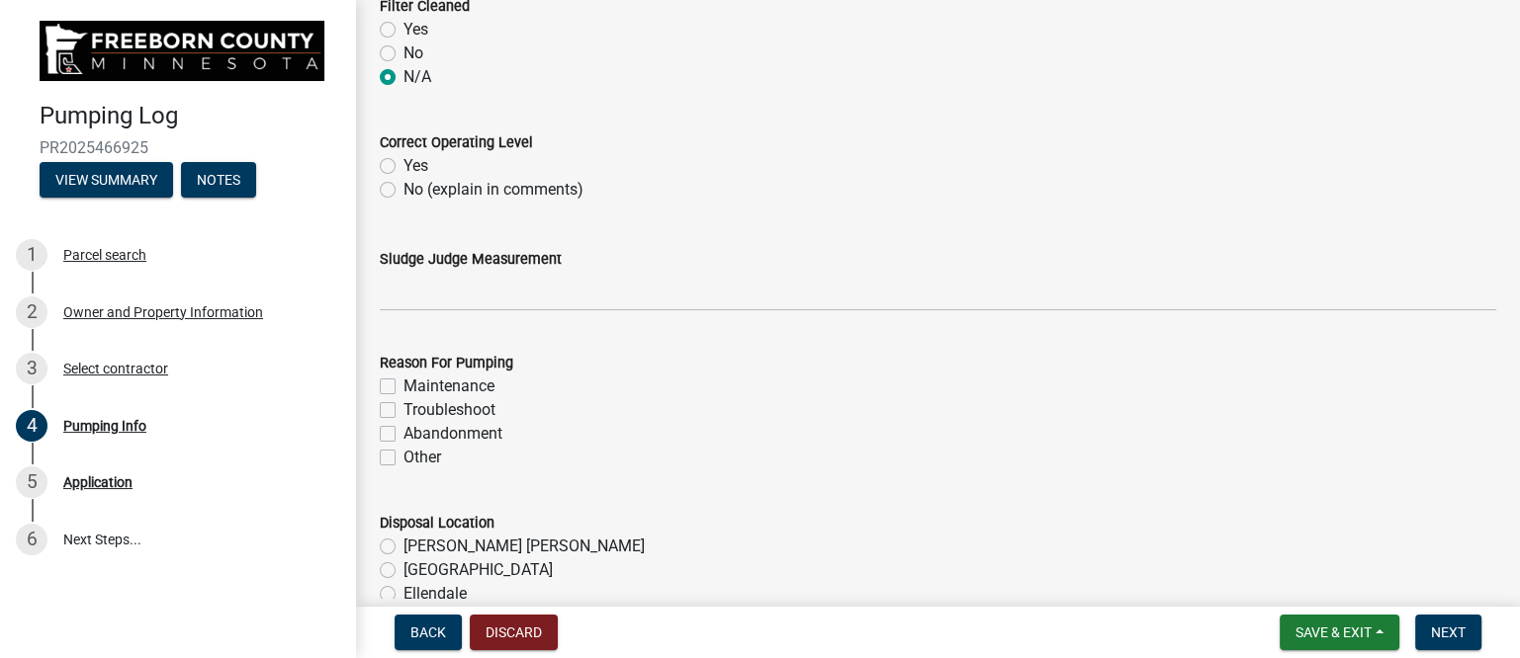
click at [398, 162] on div "Yes" at bounding box center [938, 166] width 1116 height 24
click at [403, 166] on label "Yes" at bounding box center [415, 166] width 25 height 24
click at [403, 166] on input "Yes" at bounding box center [409, 160] width 13 height 13
radio input "true"
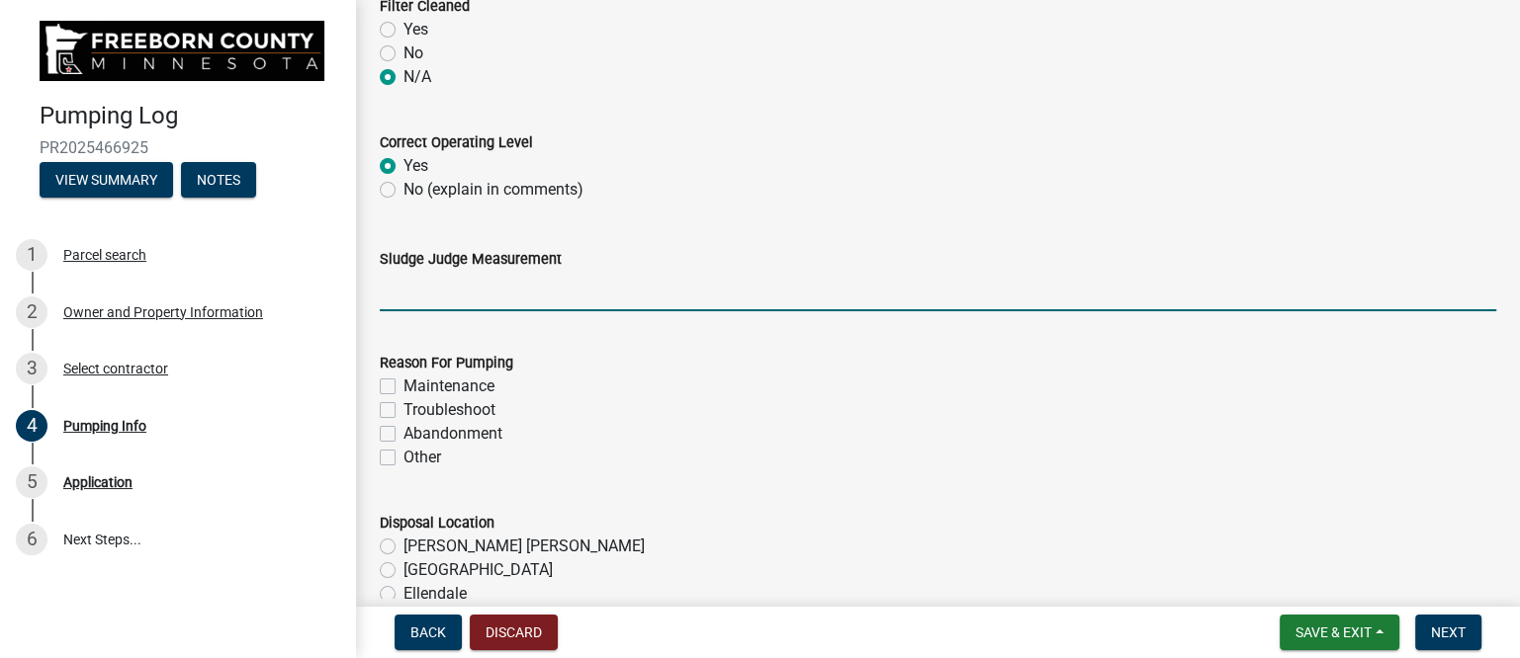
click at [455, 288] on input "Sludge Judge Measurement" at bounding box center [938, 291] width 1116 height 41
click at [482, 292] on input "Septic: Scum 1" Sludge 12" Pump: Sludge .5"" at bounding box center [938, 291] width 1116 height 41
drag, startPoint x: 548, startPoint y: 291, endPoint x: 565, endPoint y: 291, distance: 16.8
click at [565, 291] on input "Septic: Scum 3" Sludge 12" Pump: Sludge .5"" at bounding box center [938, 291] width 1116 height 41
drag, startPoint x: 679, startPoint y: 292, endPoint x: 690, endPoint y: 292, distance: 10.9
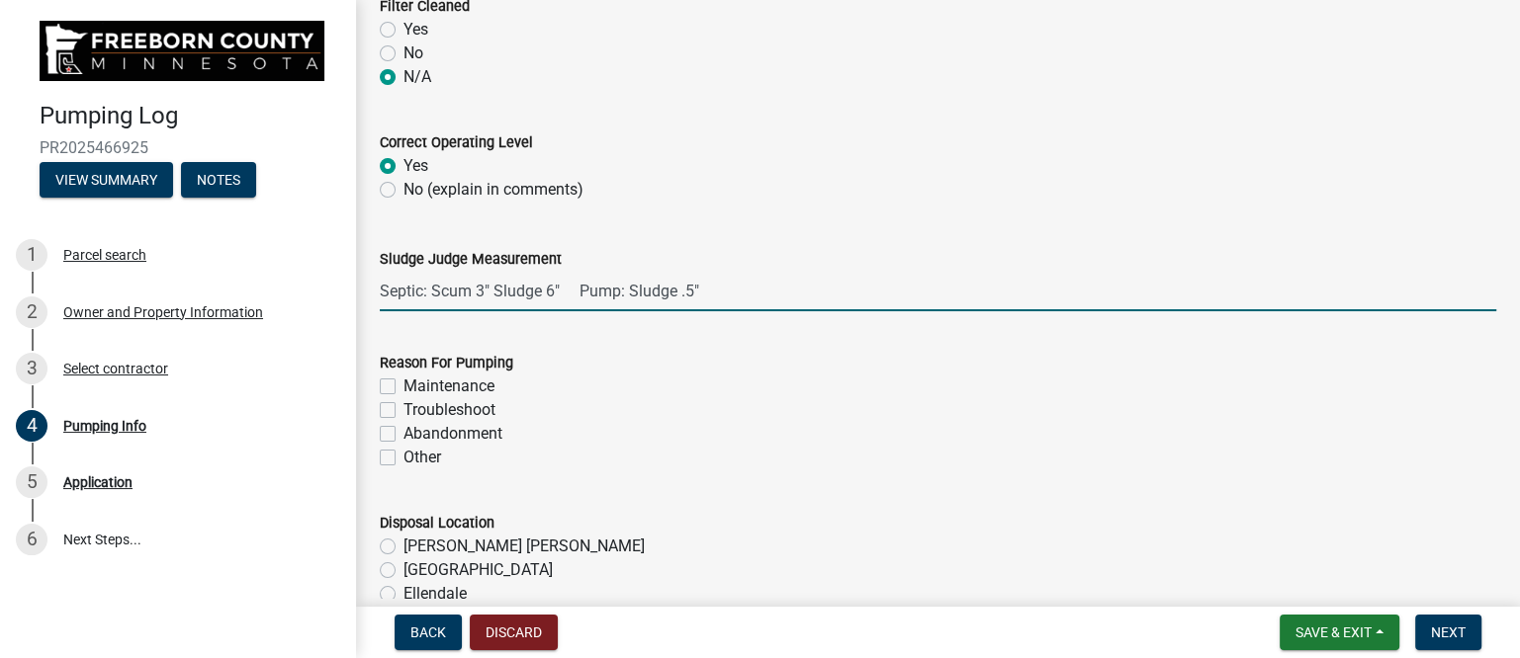
click at [690, 292] on input "Septic: Scum 3" Sludge 6" Pump: Sludge .5"" at bounding box center [938, 291] width 1116 height 41
type input "Septic: Scum 3" Sludge 6" Pump: Sludge 2""
click at [534, 389] on div "Maintenance" at bounding box center [938, 387] width 1116 height 24
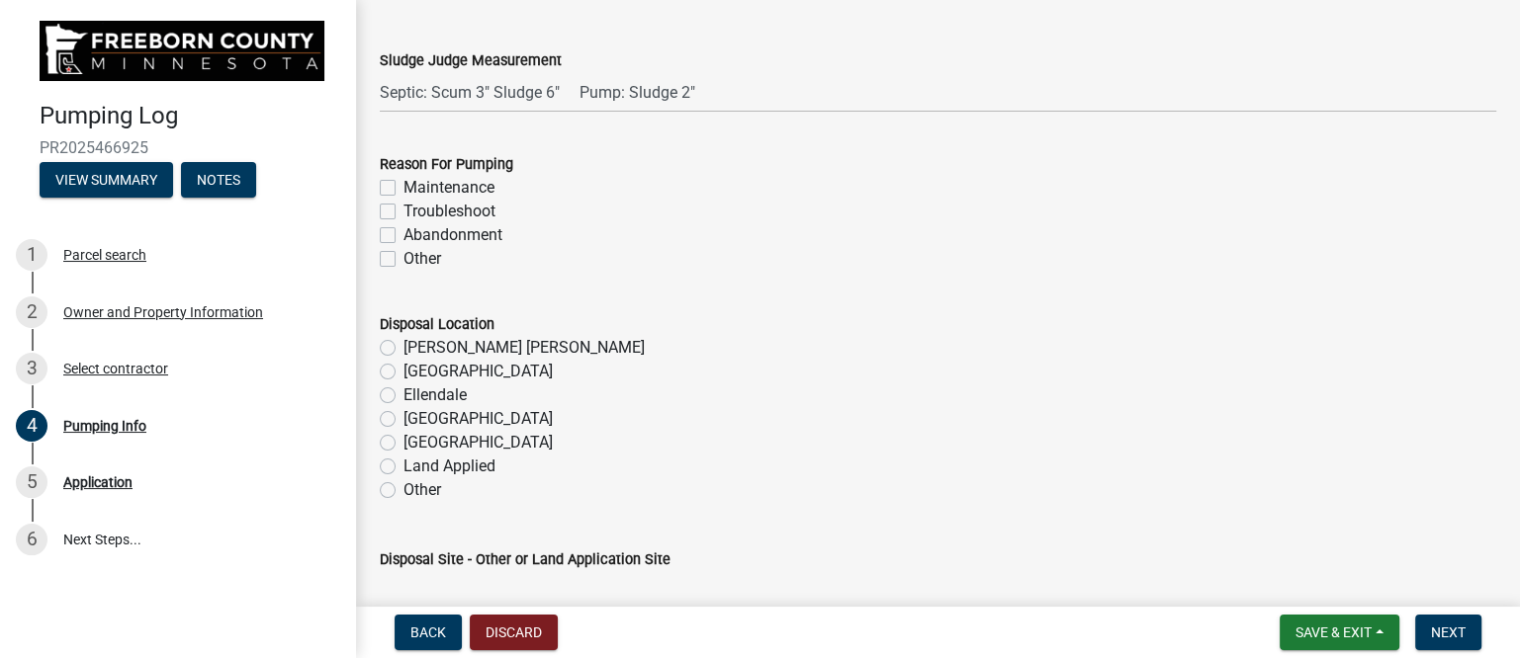
scroll to position [2111, 0]
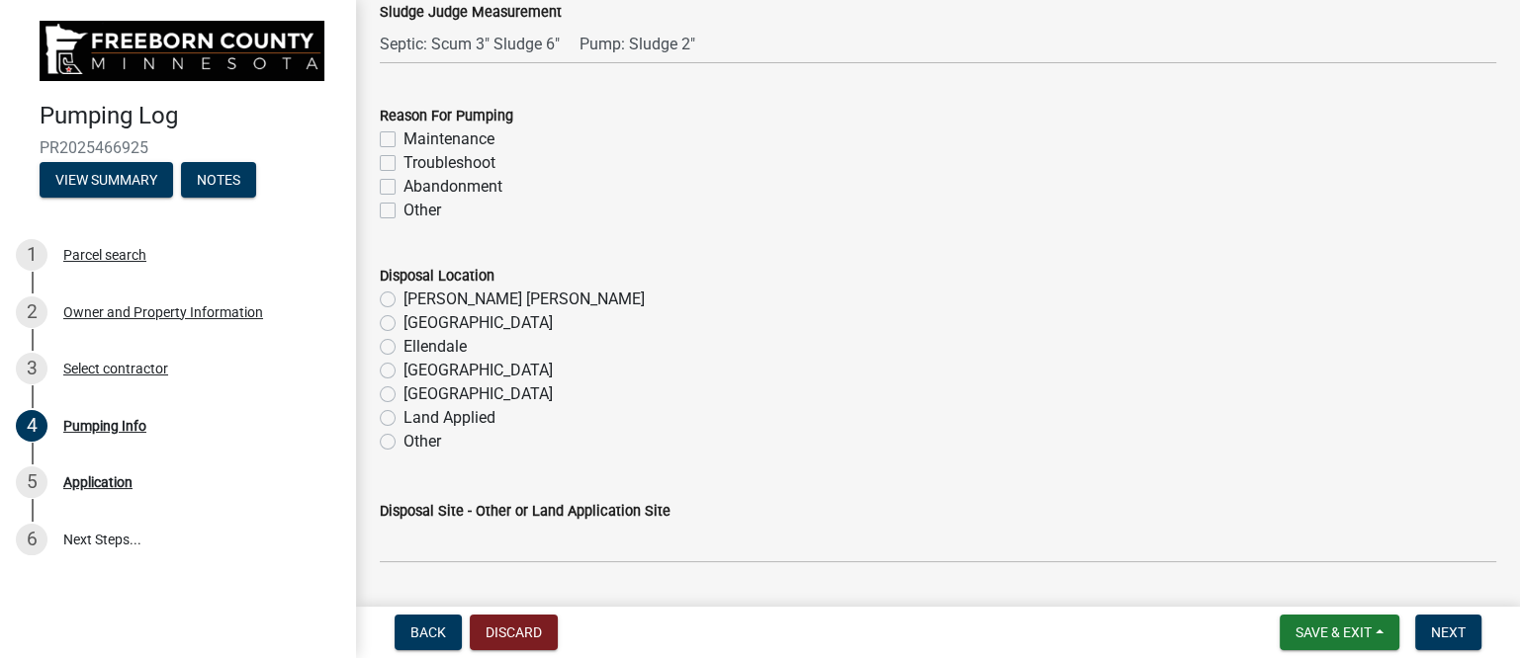
click at [403, 142] on label "Maintenance" at bounding box center [448, 140] width 91 height 24
click at [403, 140] on input "Maintenance" at bounding box center [409, 134] width 13 height 13
checkbox input "true"
checkbox input "false"
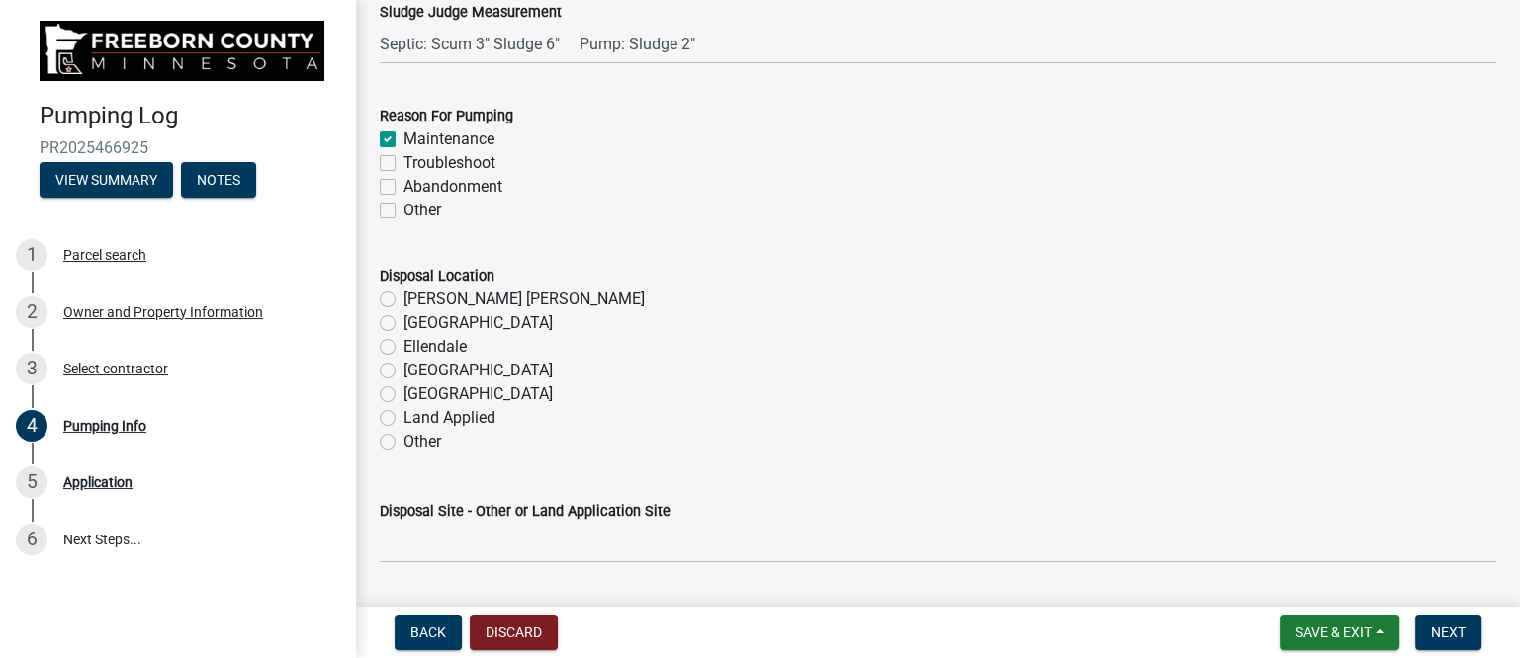
checkbox input "false"
click at [403, 166] on label "Troubleshoot" at bounding box center [449, 163] width 92 height 24
click at [403, 164] on input "Troubleshoot" at bounding box center [409, 157] width 13 height 13
checkbox input "true"
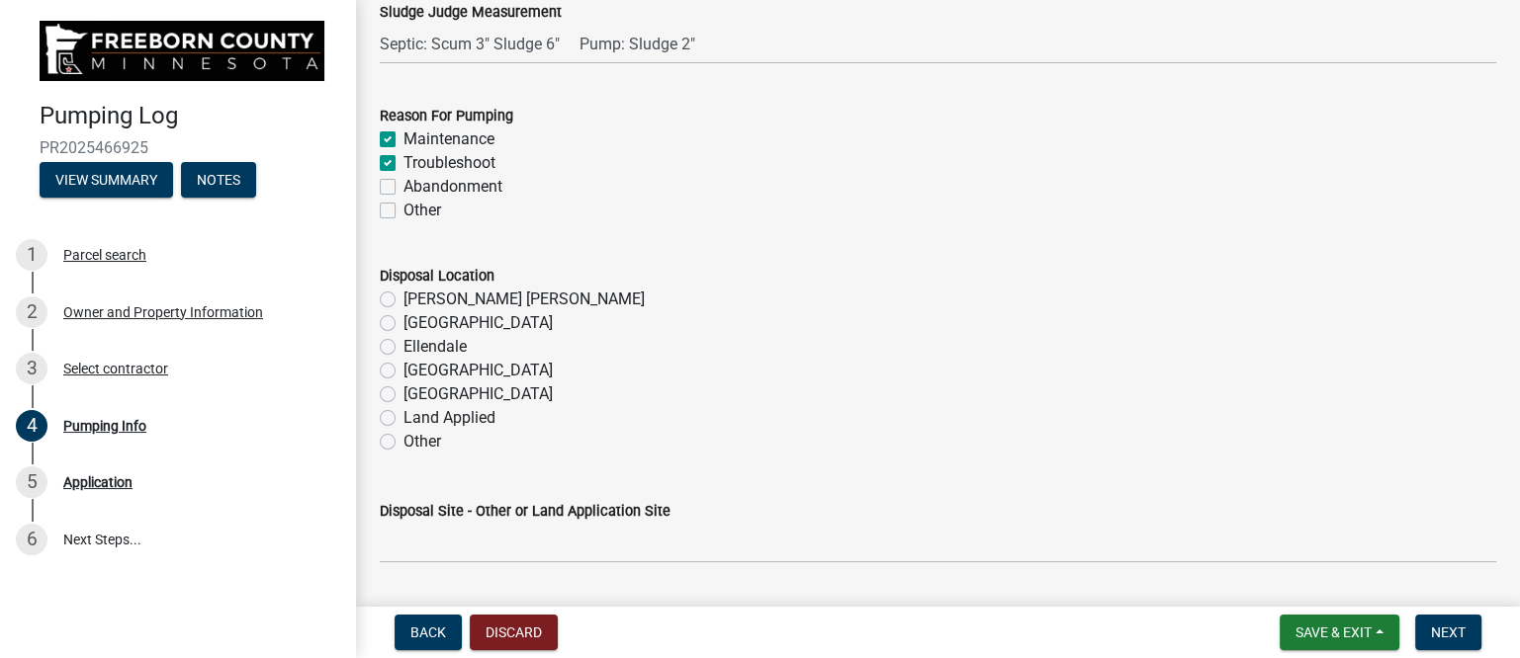
checkbox input "true"
checkbox input "false"
click at [411, 296] on label "[PERSON_NAME] [PERSON_NAME]" at bounding box center [523, 300] width 241 height 24
click at [411, 296] on input "[PERSON_NAME] [PERSON_NAME]" at bounding box center [409, 294] width 13 height 13
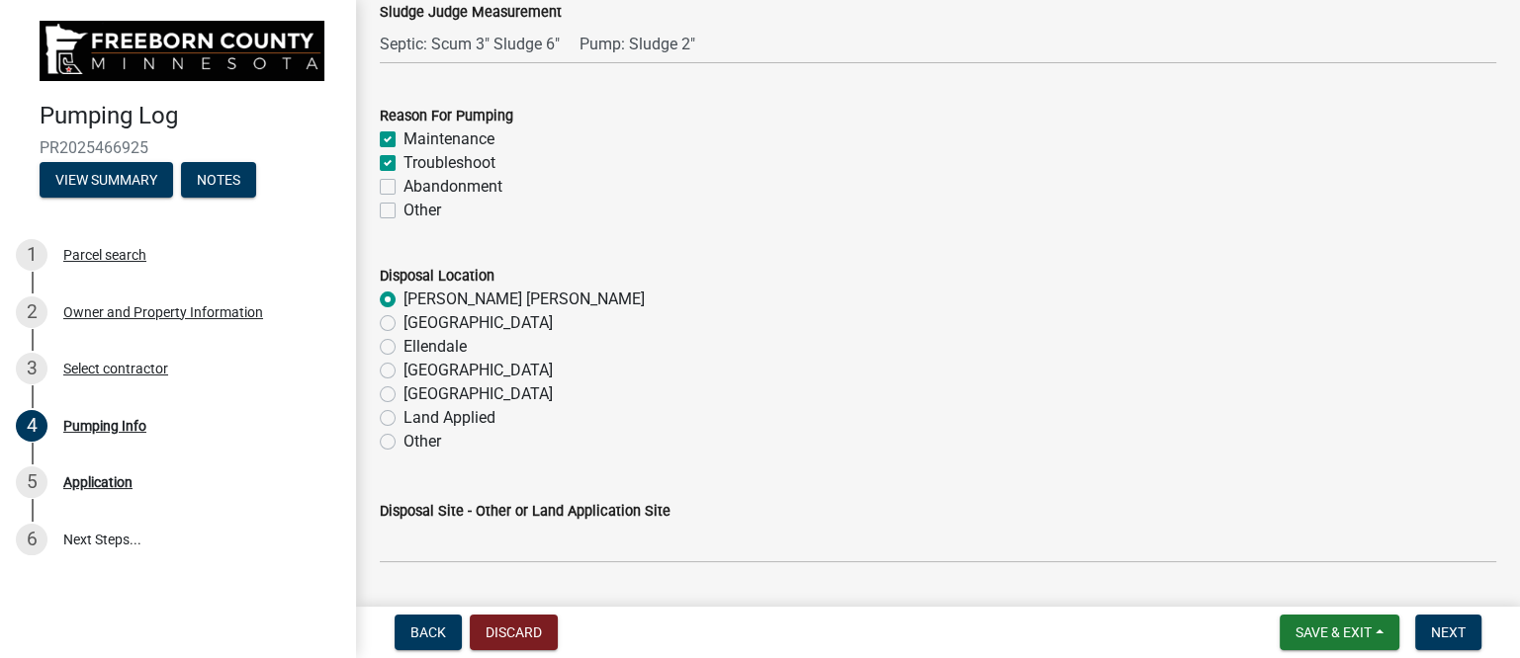
radio input "true"
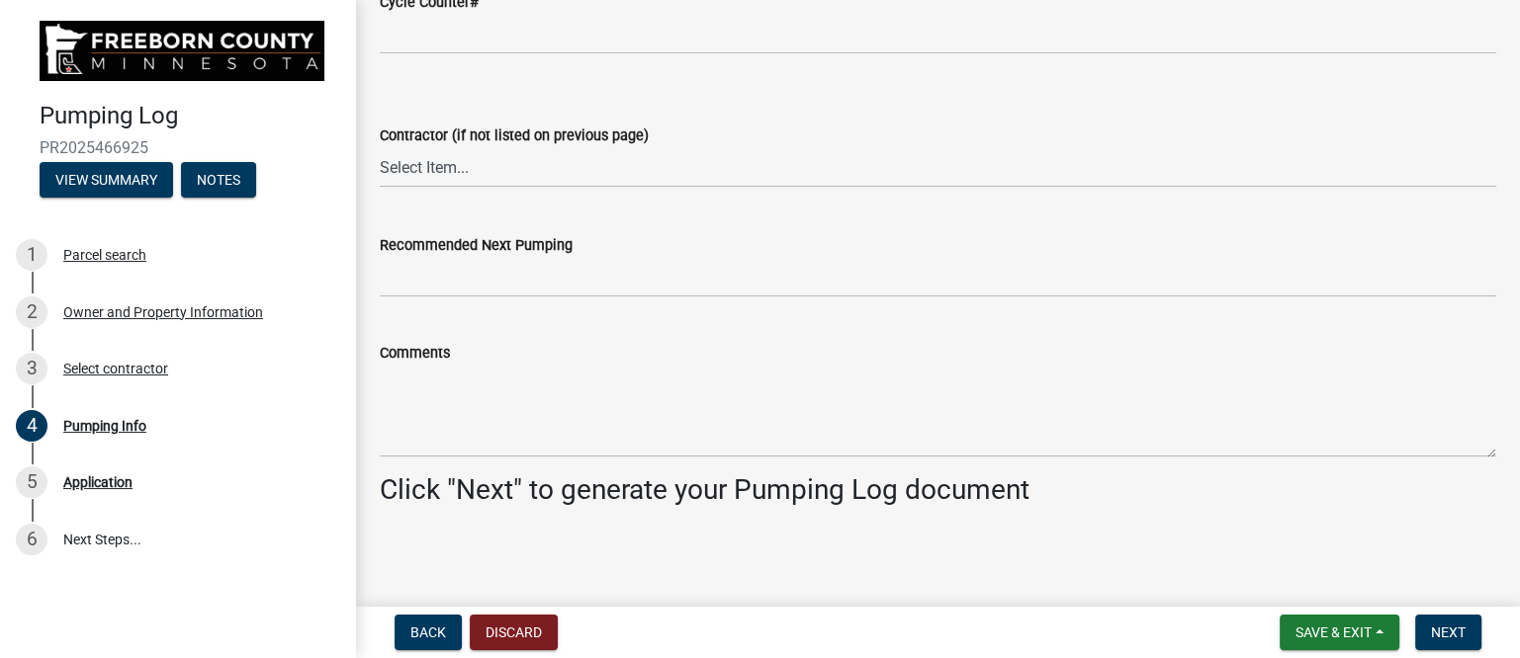
scroll to position [2729, 0]
click at [470, 166] on select "Select Item... P & L Excavating Precision Septic Services [PERSON_NAME] Excavat…" at bounding box center [938, 166] width 1116 height 41
click at [380, 146] on select "Select Item... P & L Excavating Precision Septic Services [PERSON_NAME] Excavat…" at bounding box center [938, 166] width 1116 height 41
select select "a4b440af-86cc-4e74-8744-b4ec83ffff55"
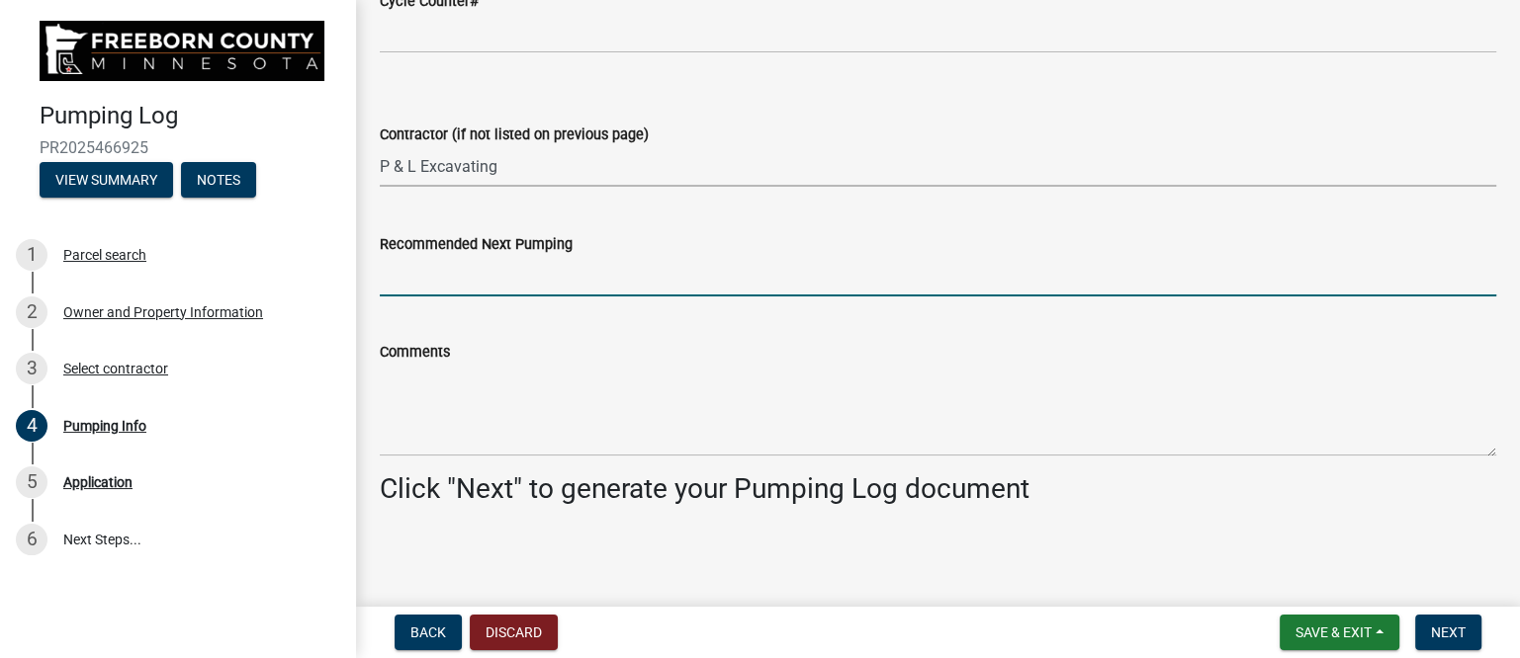
click at [455, 284] on input "Recommended Next Pumping" at bounding box center [938, 276] width 1116 height 41
type input "2028"
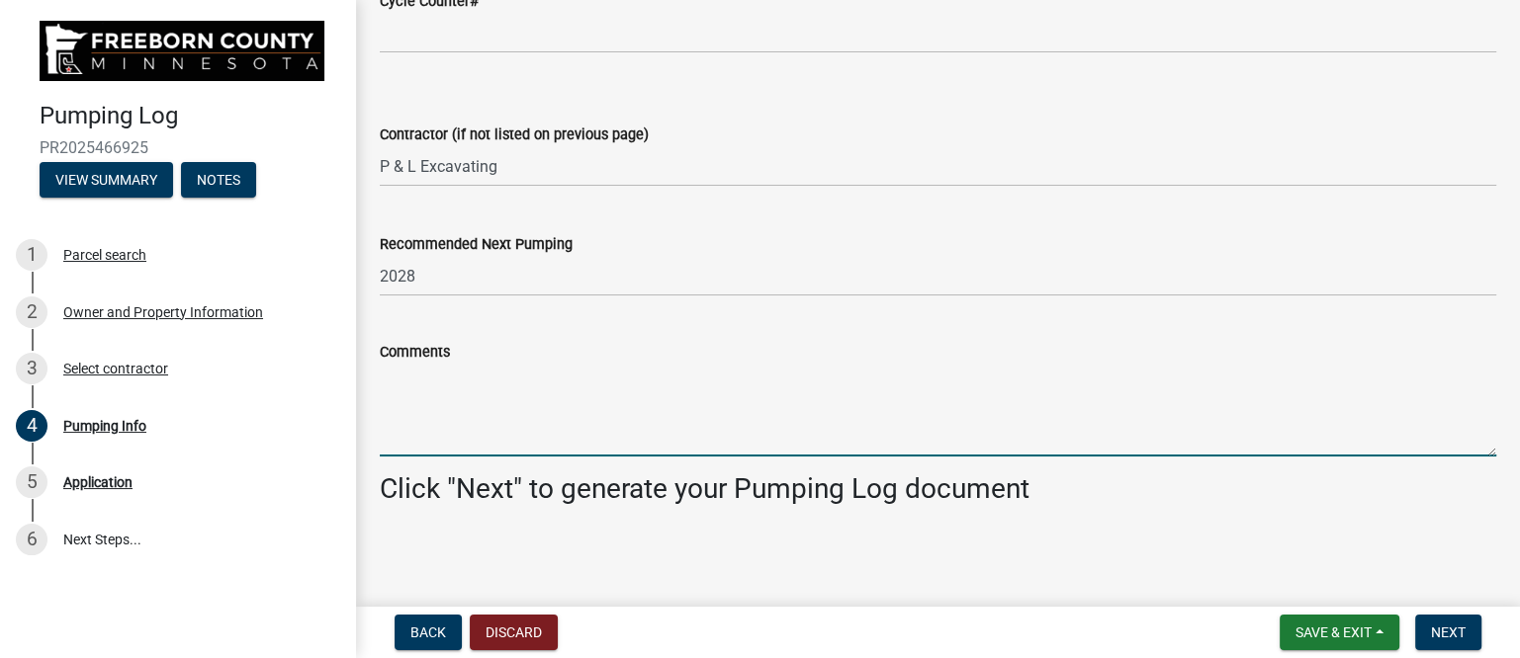
click at [429, 376] on textarea "Comments" at bounding box center [938, 410] width 1116 height 93
paste textarea "Pumped and washed down tanks due to the customer complaing of an oder. Did not …"
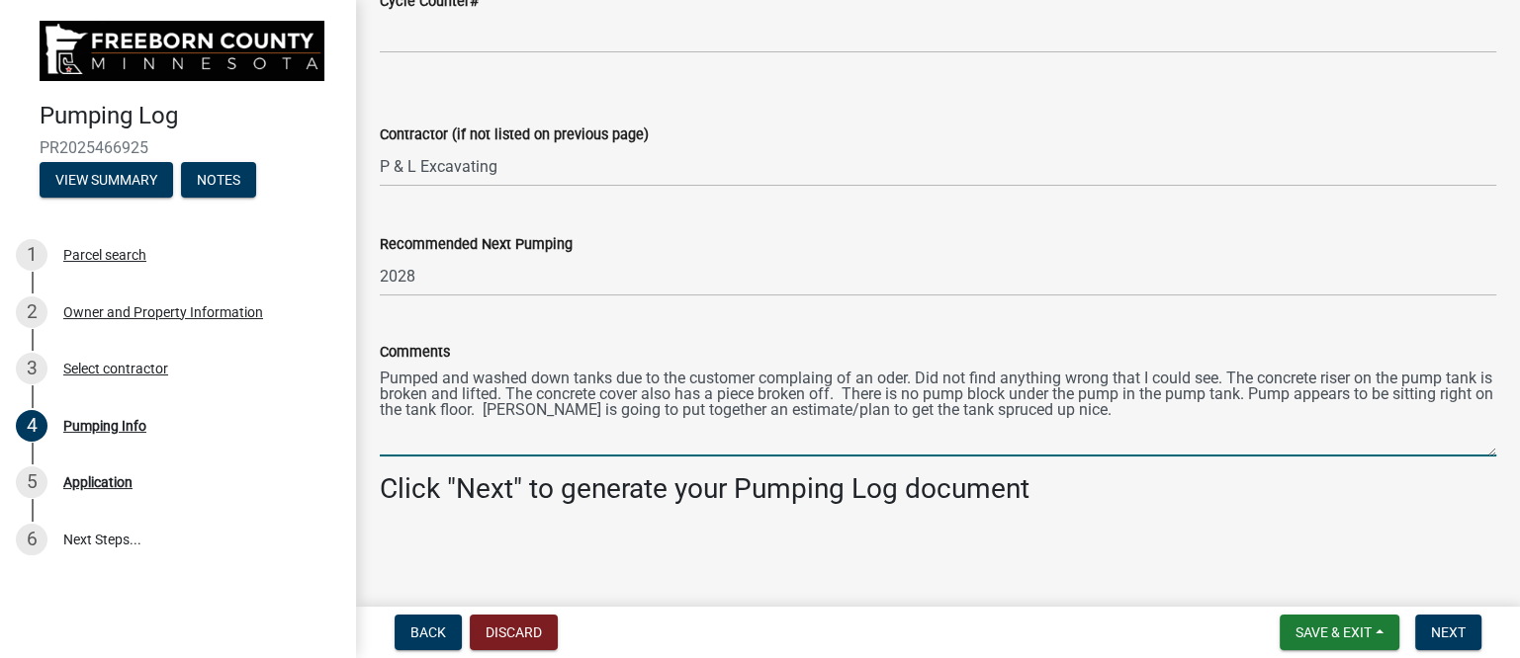
drag, startPoint x: 588, startPoint y: 410, endPoint x: 1152, endPoint y: 421, distance: 563.6
click at [1152, 421] on textarea "Pumped and washed down tanks due to the customer complaing of an oder. Did not …" at bounding box center [938, 410] width 1116 height 93
click at [641, 413] on textarea "Pumped and washed down tanks due to the customer complaing of an oder. Did not …" at bounding box center [938, 410] width 1116 height 93
click at [992, 411] on textarea "Pumped and washed down tanks due to the customer complaing of an oder. Did not …" at bounding box center [938, 410] width 1116 height 93
drag, startPoint x: 1135, startPoint y: 410, endPoint x: 588, endPoint y: 416, distance: 546.7
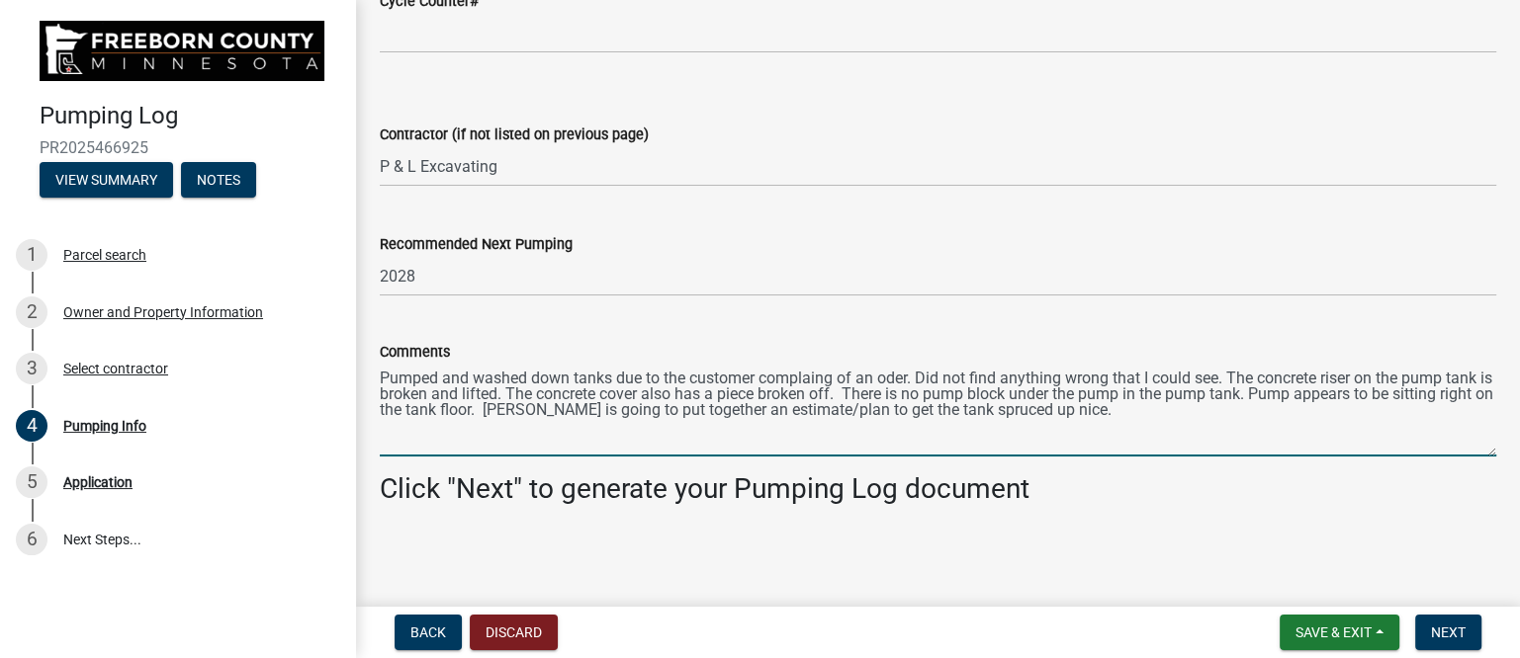
click at [588, 416] on textarea "Pumped and washed down tanks due to the customer complaing of an oder. Did not …" at bounding box center [938, 410] width 1116 height 93
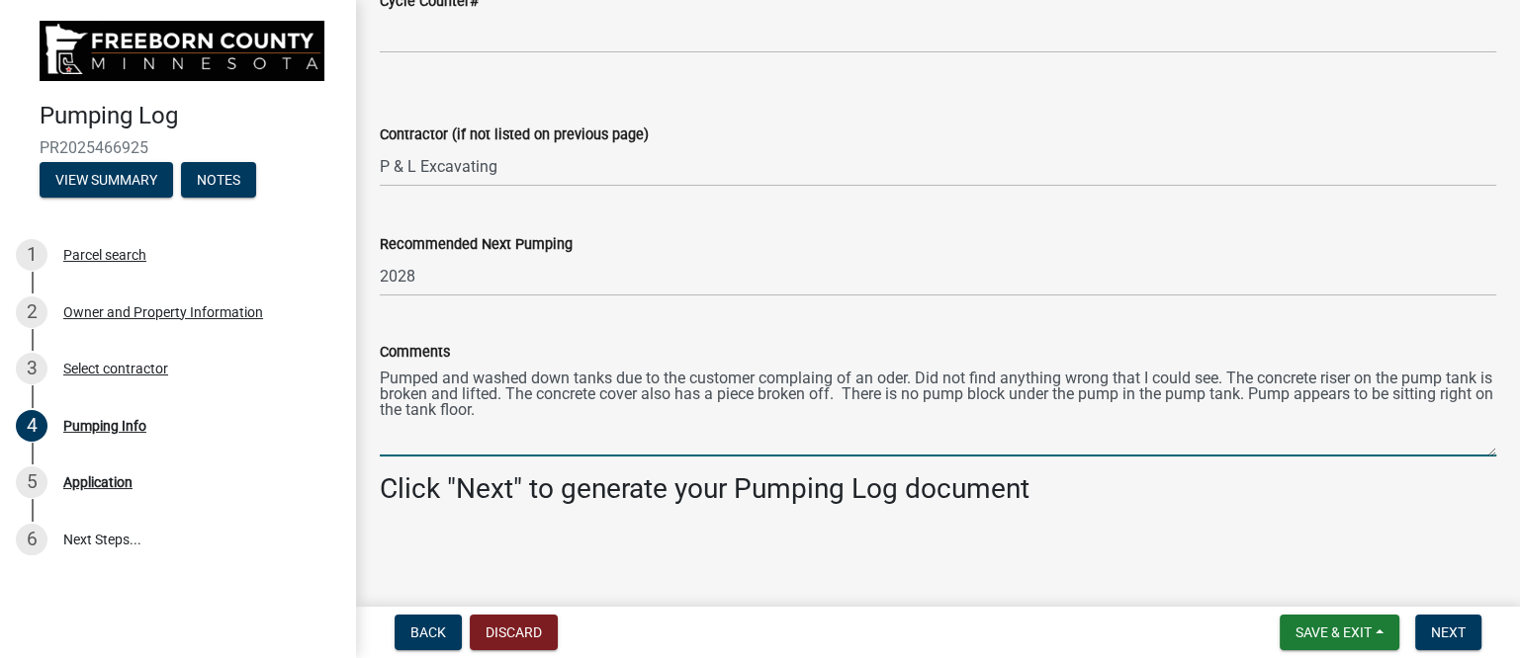
click at [650, 431] on textarea "Pumped and washed down tanks due to the customer complaing of an oder. Did not …" at bounding box center [938, 410] width 1116 height 93
type textarea "Pumped and washed down tanks due to the customer complaing of an oder. Did not …"
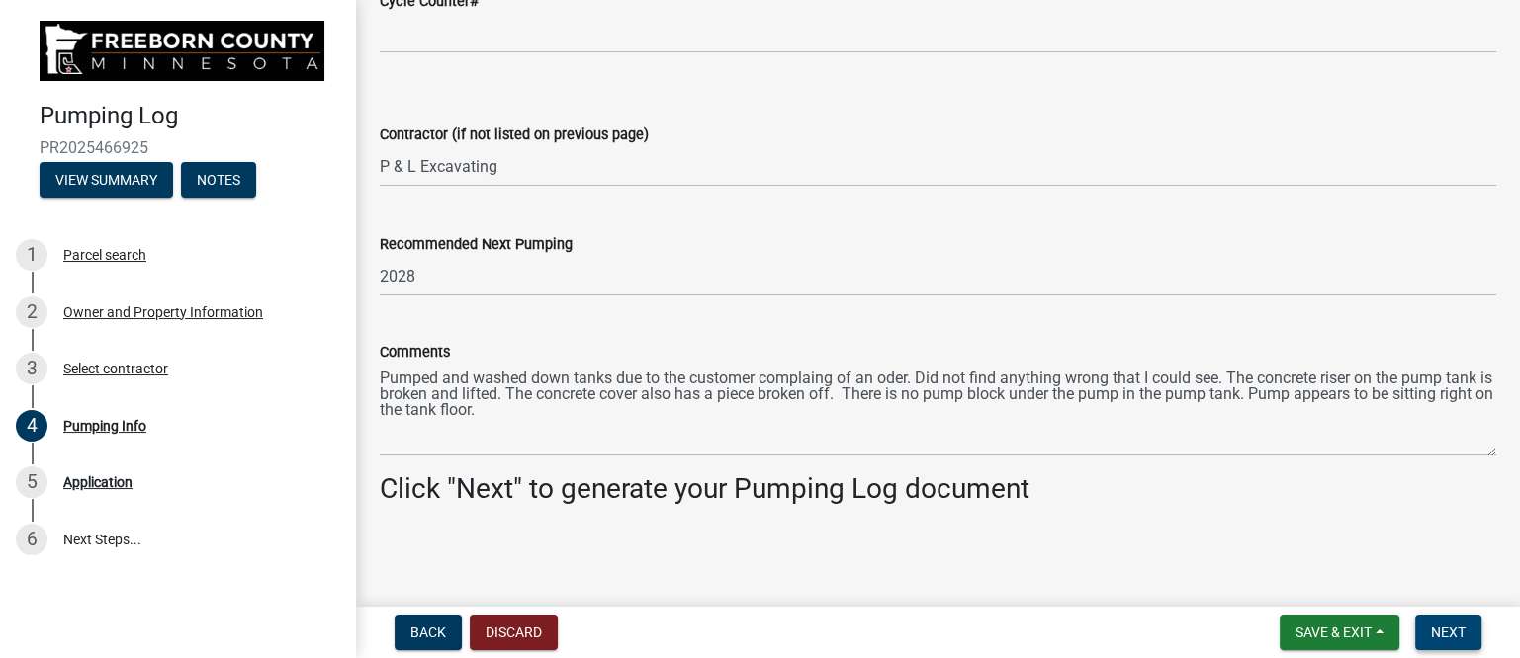
click at [1443, 632] on span "Next" at bounding box center [1448, 633] width 35 height 16
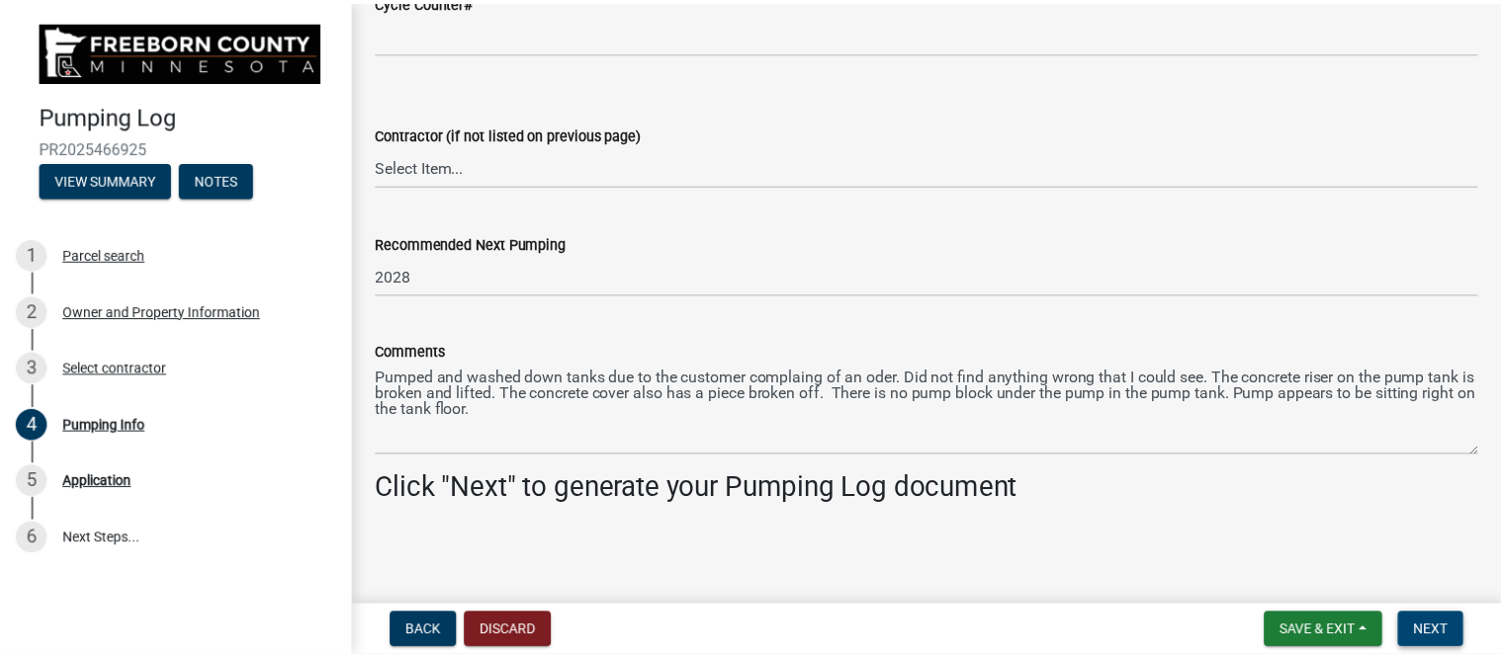
scroll to position [0, 0]
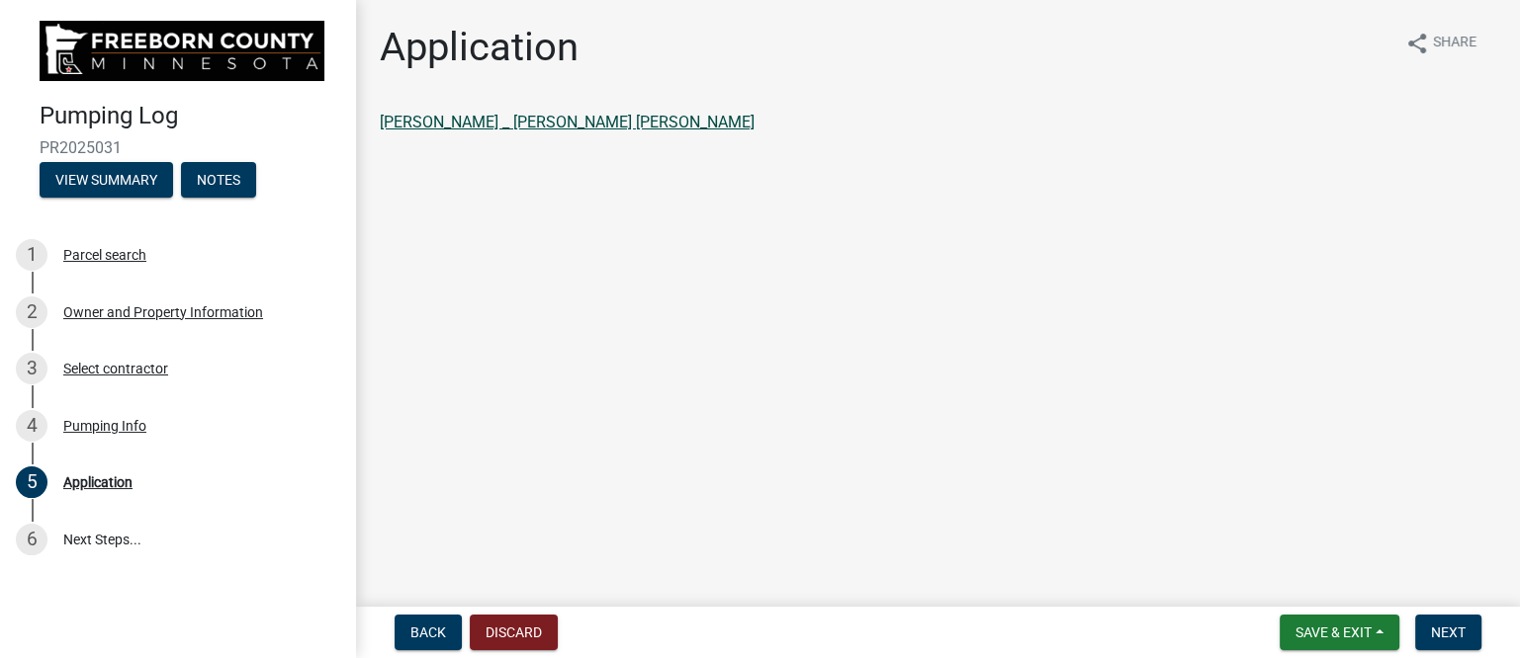
click at [609, 115] on link "[PERSON_NAME] _ [PERSON_NAME] [PERSON_NAME]" at bounding box center [567, 122] width 375 height 19
click at [1458, 625] on span "Next" at bounding box center [1448, 633] width 35 height 16
